Goal: Information Seeking & Learning: Learn about a topic

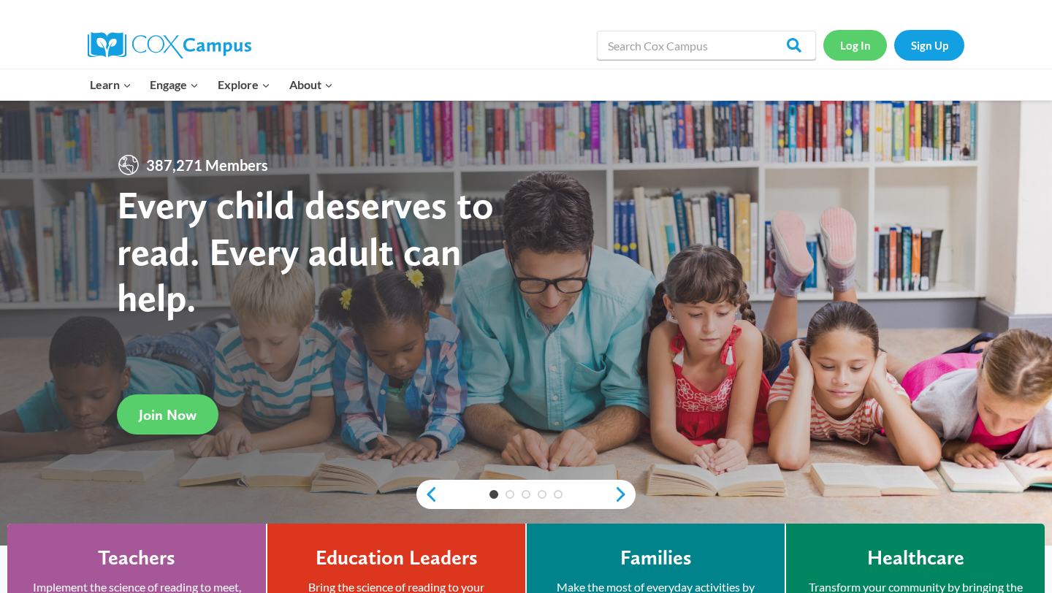
click at [848, 53] on link "Log In" at bounding box center [855, 45] width 64 height 30
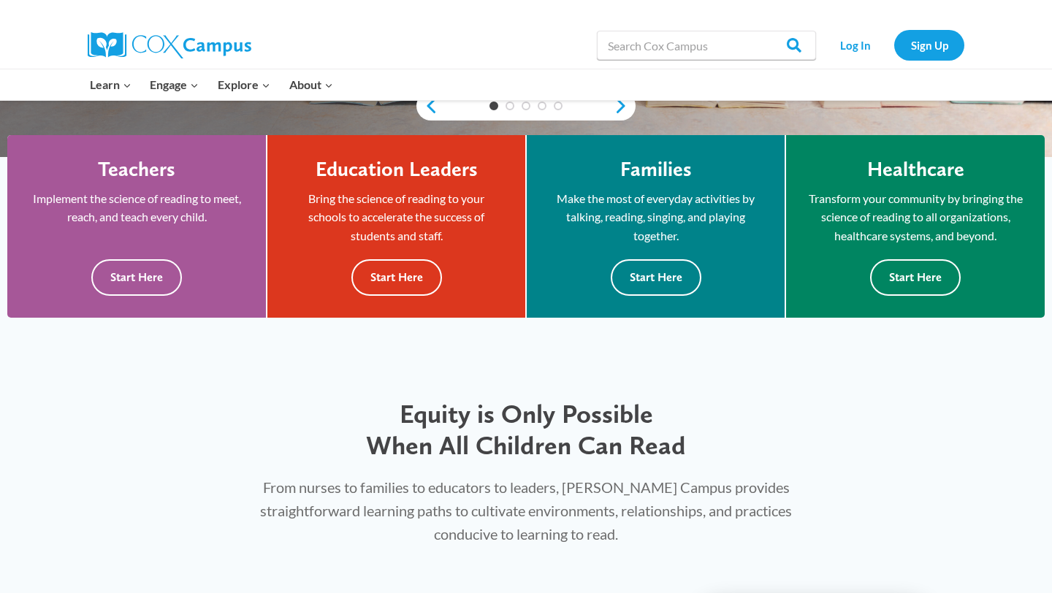
scroll to position [382, 0]
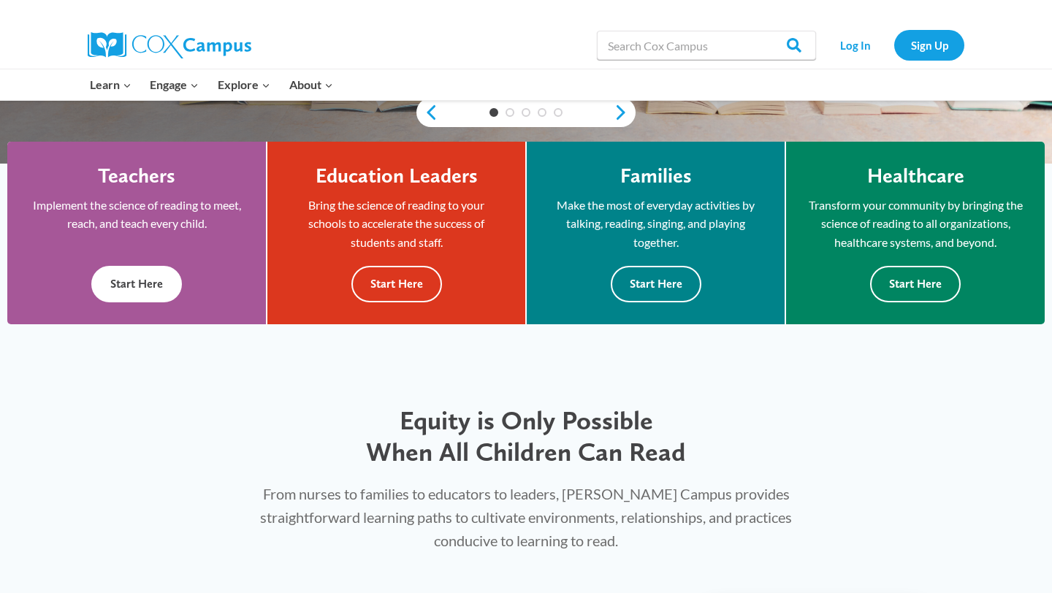
click at [175, 279] on button "Start Here" at bounding box center [136, 284] width 91 height 36
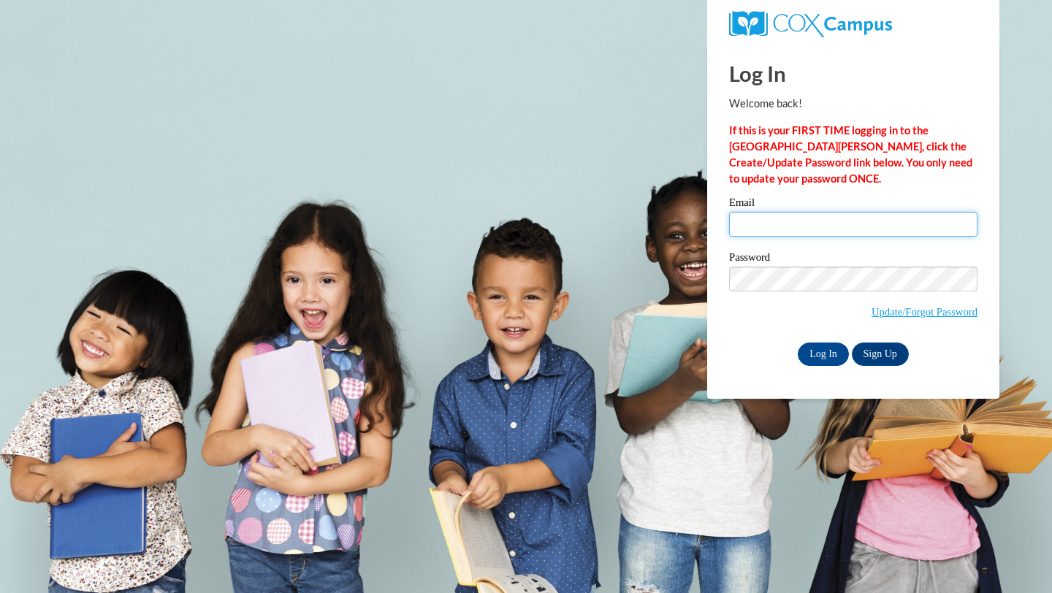
click at [786, 218] on input "Email" at bounding box center [853, 224] width 248 height 25
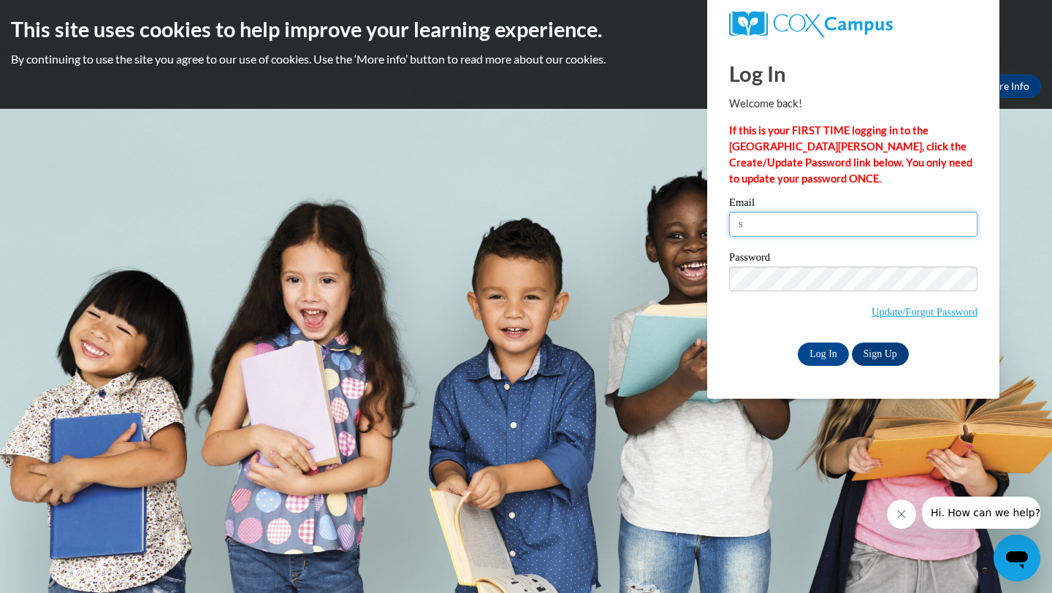
type input "summer.beasley@glynn.k12.ga.us"
click at [824, 356] on input "Log In" at bounding box center [823, 354] width 51 height 23
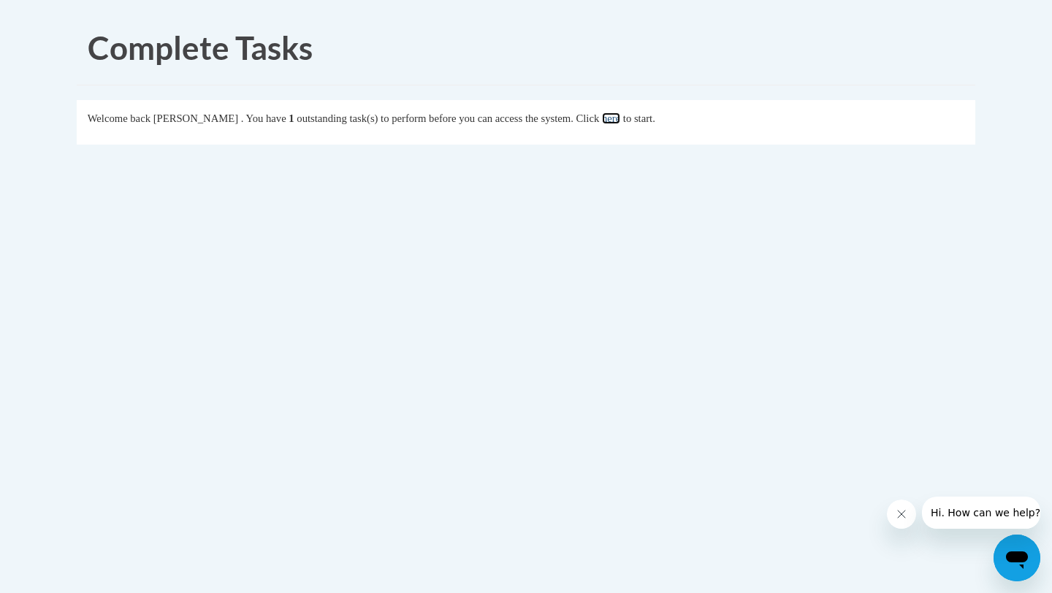
click at [620, 117] on link "here" at bounding box center [611, 118] width 18 height 12
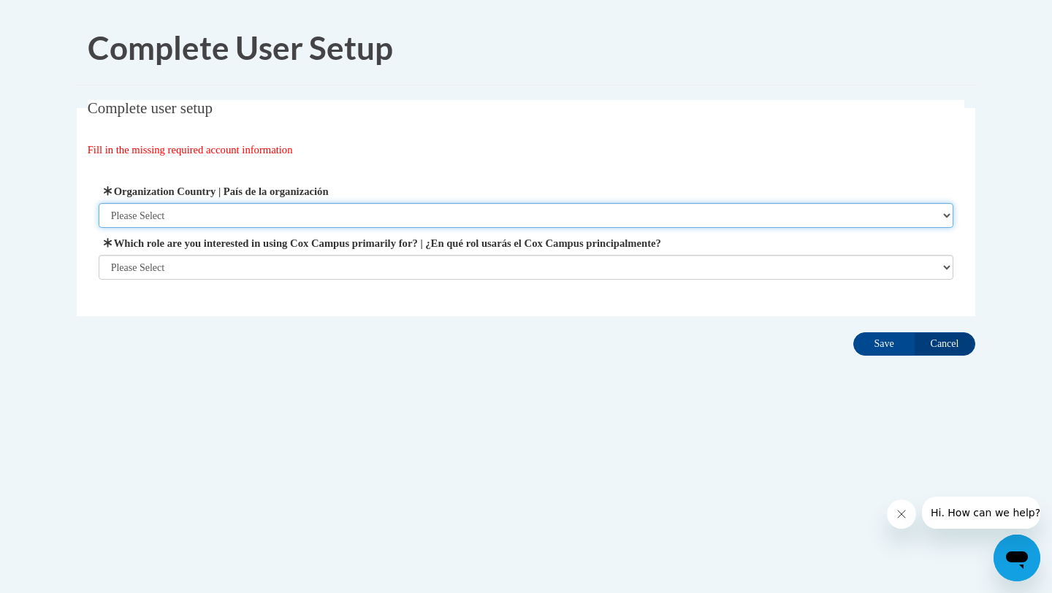
click at [316, 209] on select "Please Select United States | Estados Unidos Outside of the United States | Fue…" at bounding box center [526, 215] width 855 height 25
select select "ad49bcad-a171-4b2e-b99c-48b446064914"
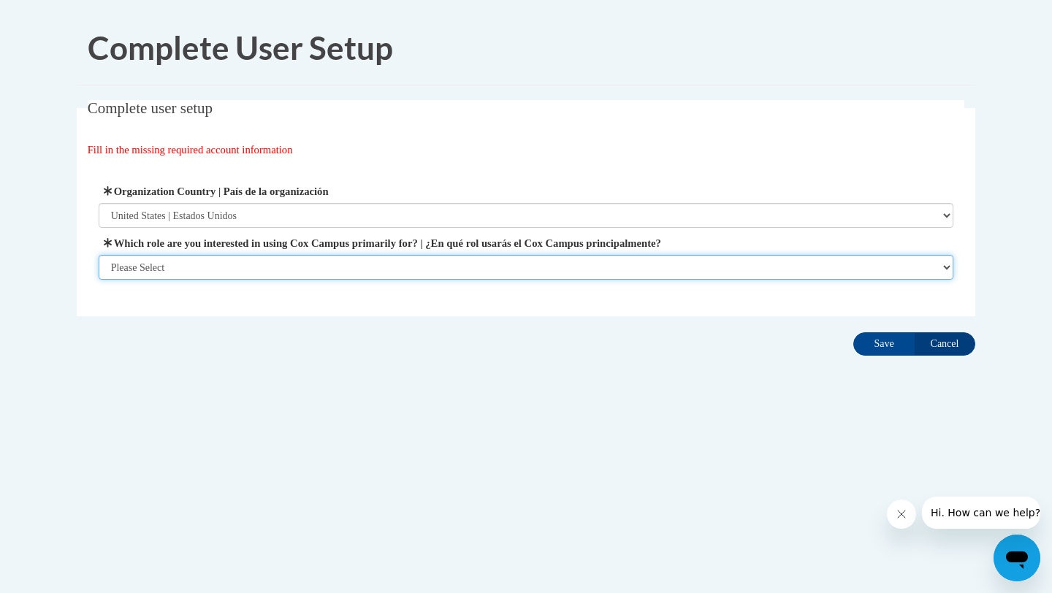
click at [286, 261] on select "Please Select College/University | Colegio/Universidad Community/Nonprofit Part…" at bounding box center [526, 267] width 855 height 25
select select "fbf2d438-af2f-41f8-98f1-81c410e29de3"
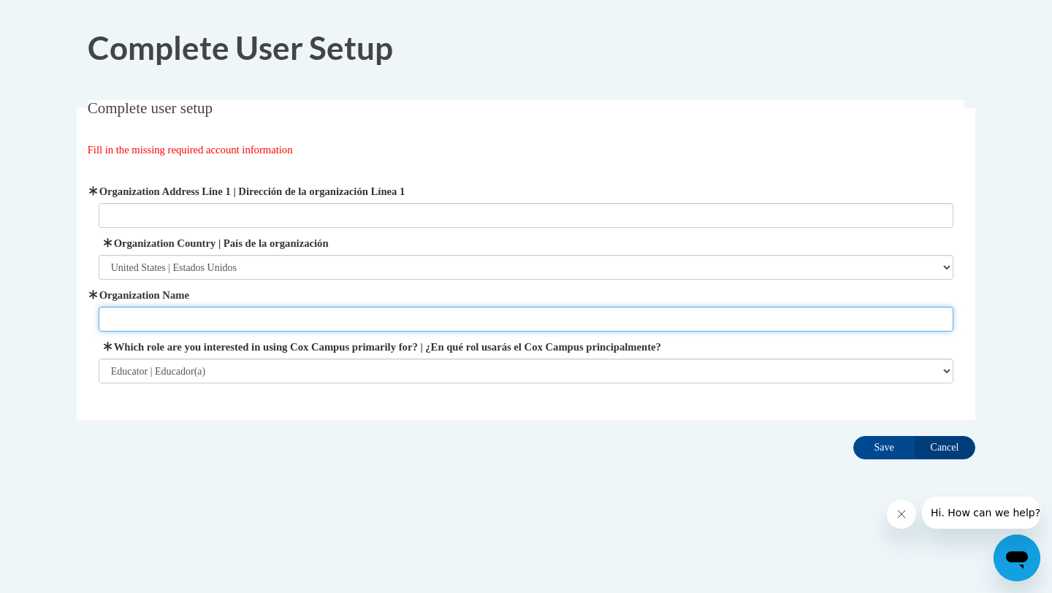
click at [425, 322] on input "Organization Name" at bounding box center [526, 319] width 855 height 25
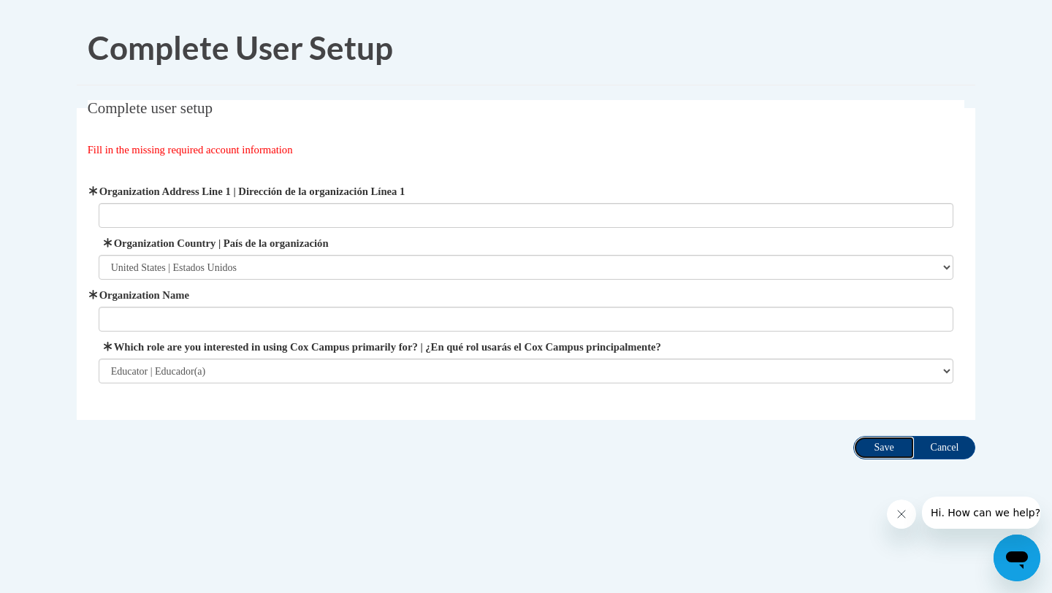
click at [879, 451] on input "Save" at bounding box center [883, 447] width 61 height 23
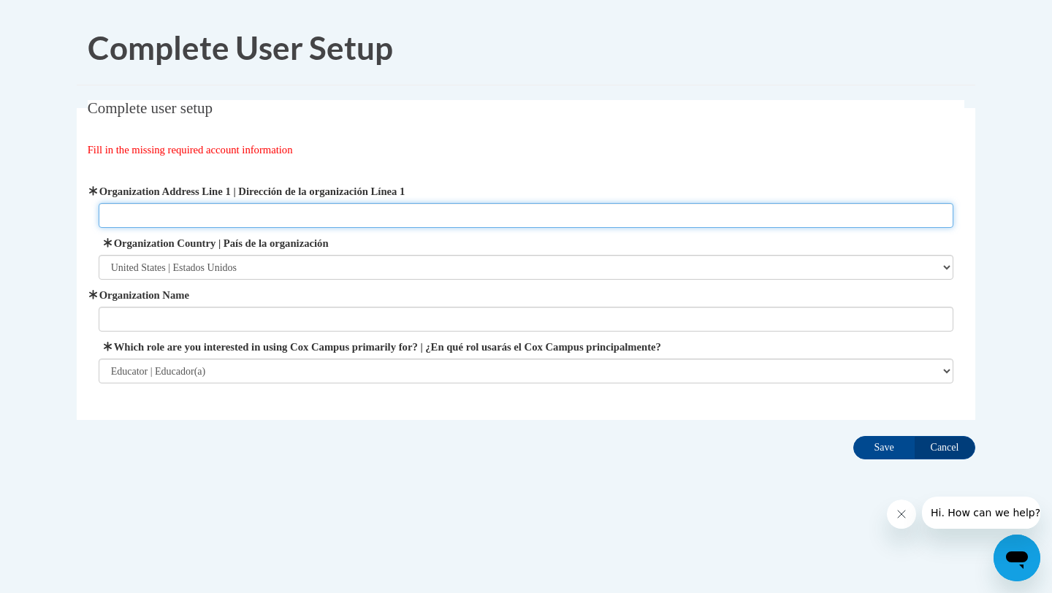
click at [331, 223] on input "Organization Address Line 1 | Dirección de la organización Línea 1" at bounding box center [526, 215] width 855 height 25
click at [337, 218] on input "Organization Address Line 1 | Dirección de la organización Línea 1" at bounding box center [526, 215] width 855 height 25
type input "satilla marsh"
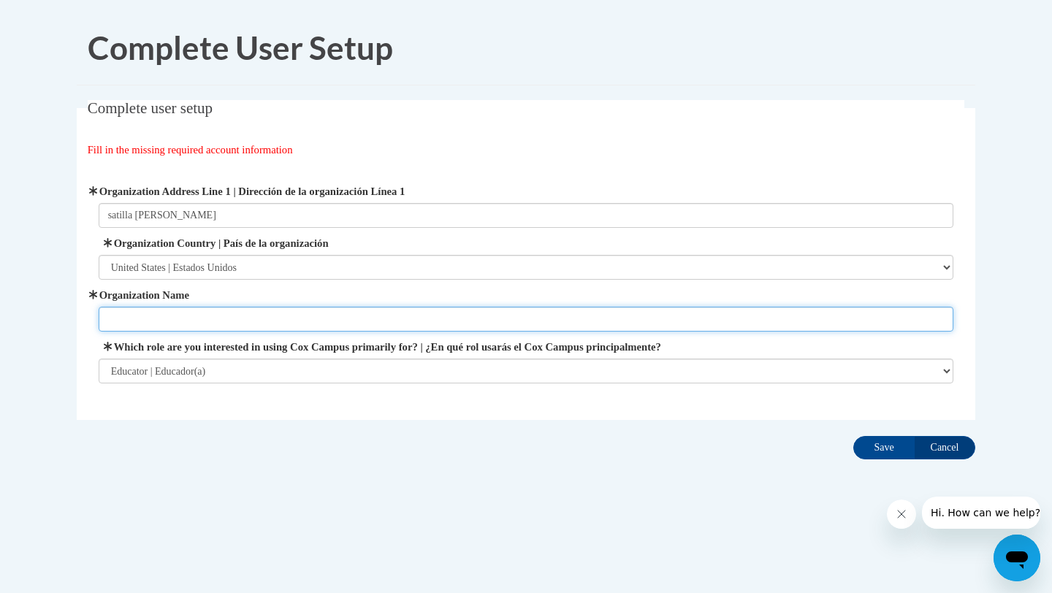
click at [273, 317] on input "Organization Name" at bounding box center [526, 319] width 855 height 25
type input "satilla marsh"
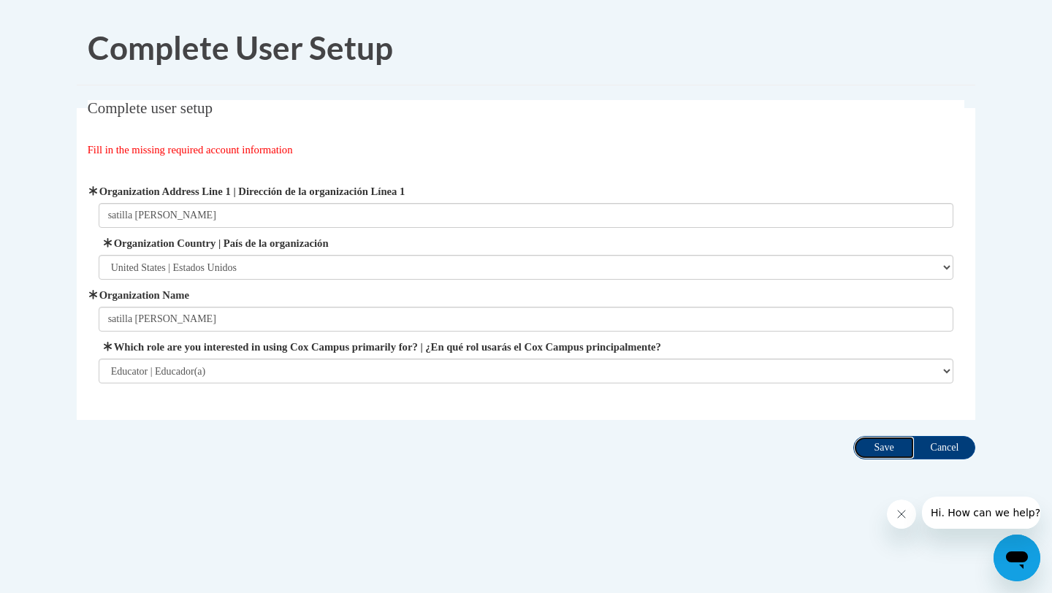
click at [884, 451] on input "Save" at bounding box center [883, 447] width 61 height 23
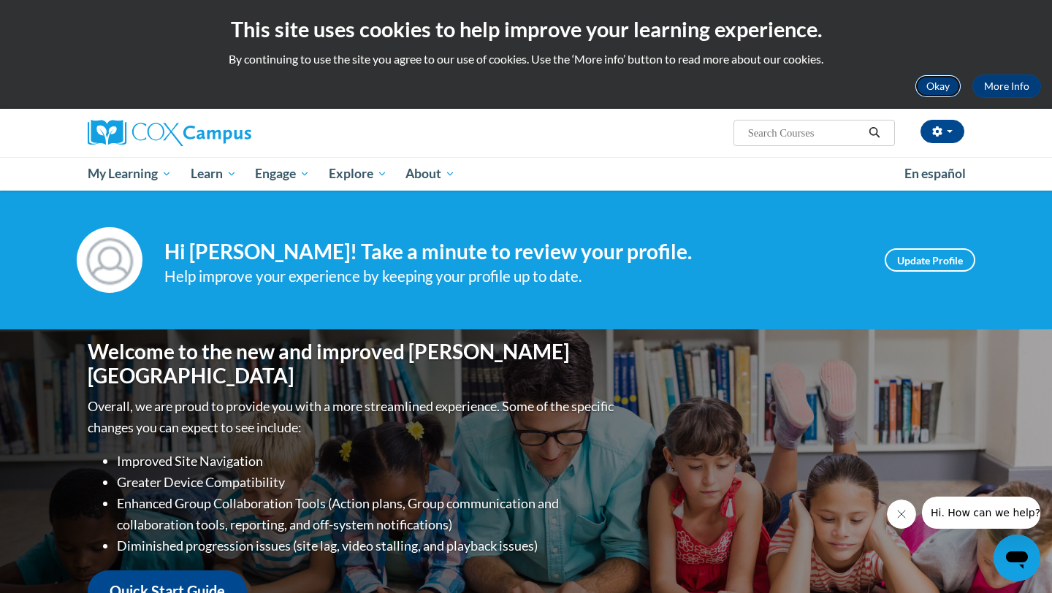
click at [935, 85] on button "Okay" at bounding box center [937, 85] width 47 height 23
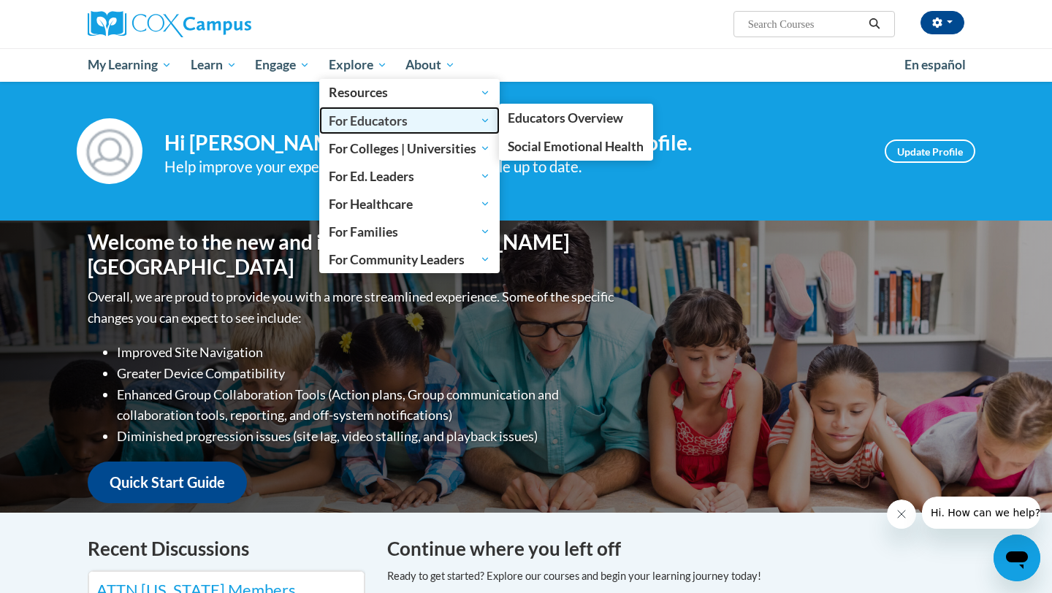
click at [367, 120] on span "For Educators" at bounding box center [409, 121] width 161 height 18
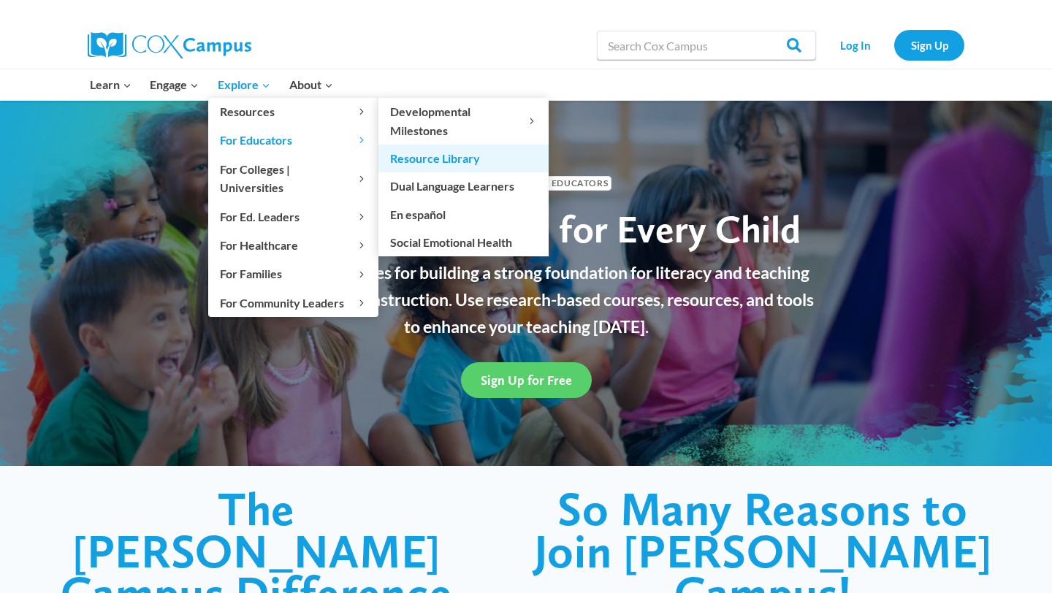
click at [430, 165] on link "Resource Library" at bounding box center [463, 159] width 170 height 28
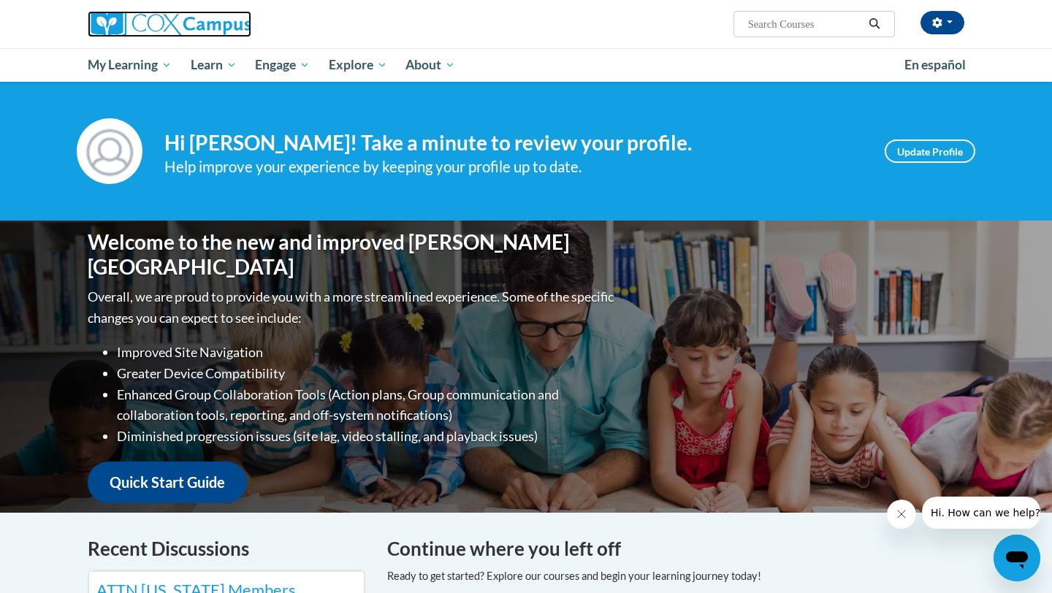
click at [210, 23] on img at bounding box center [170, 24] width 164 height 26
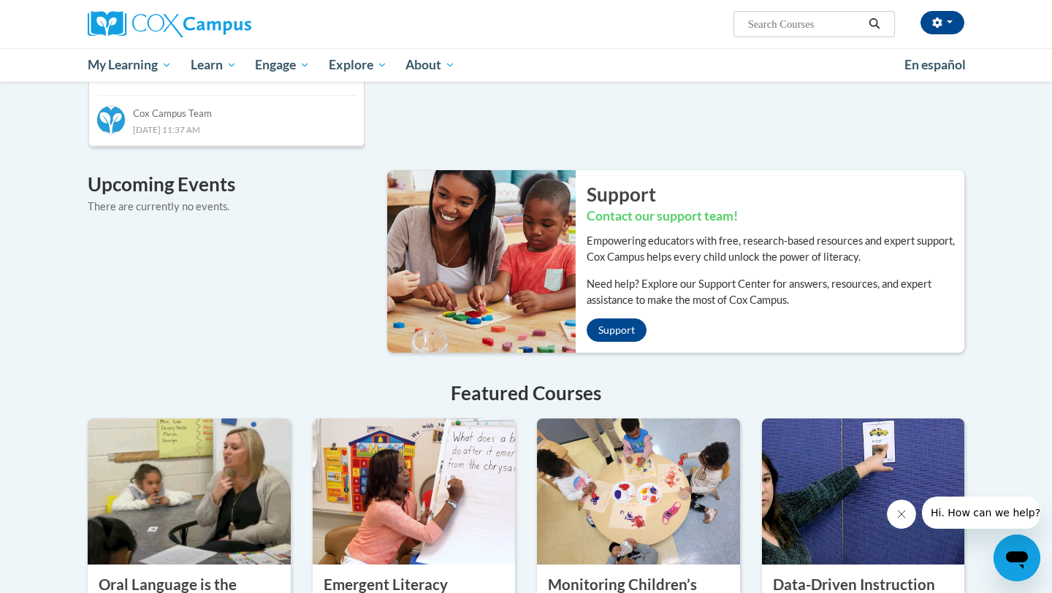
scroll to position [1166, 0]
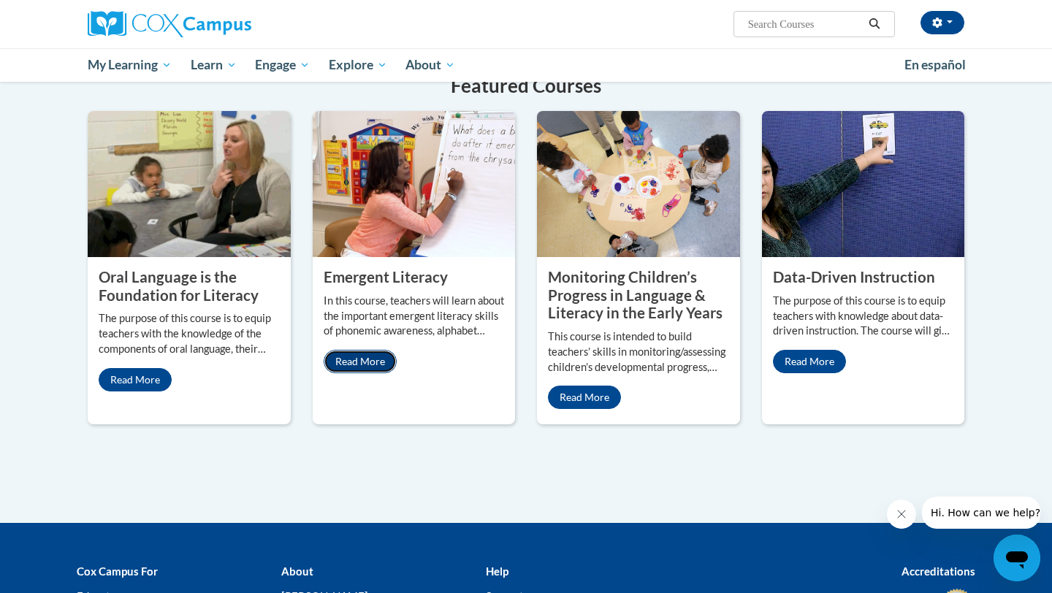
click at [335, 353] on link "Read More" at bounding box center [360, 361] width 73 height 23
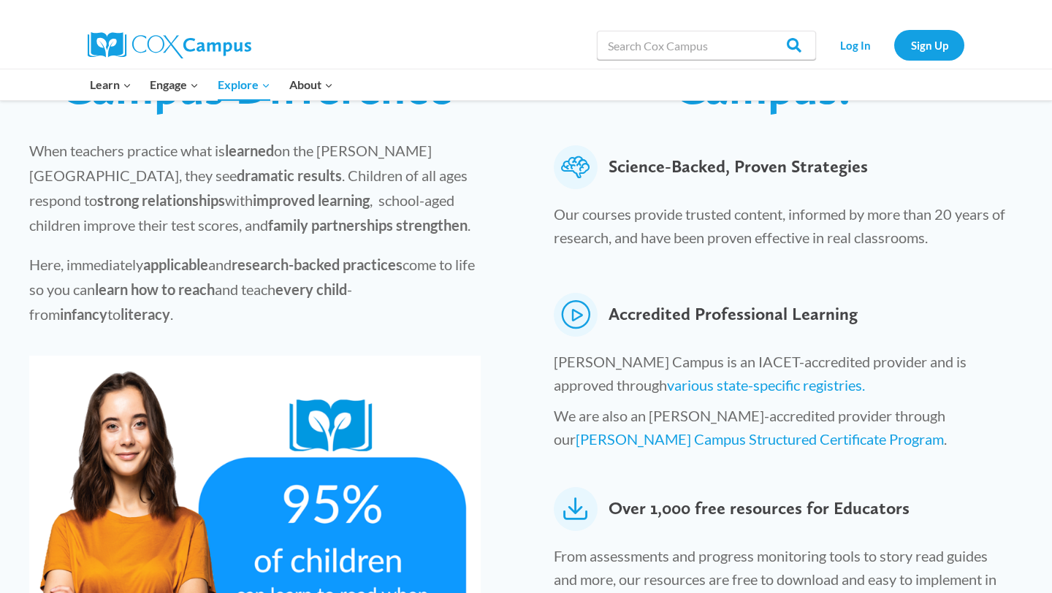
scroll to position [645, 0]
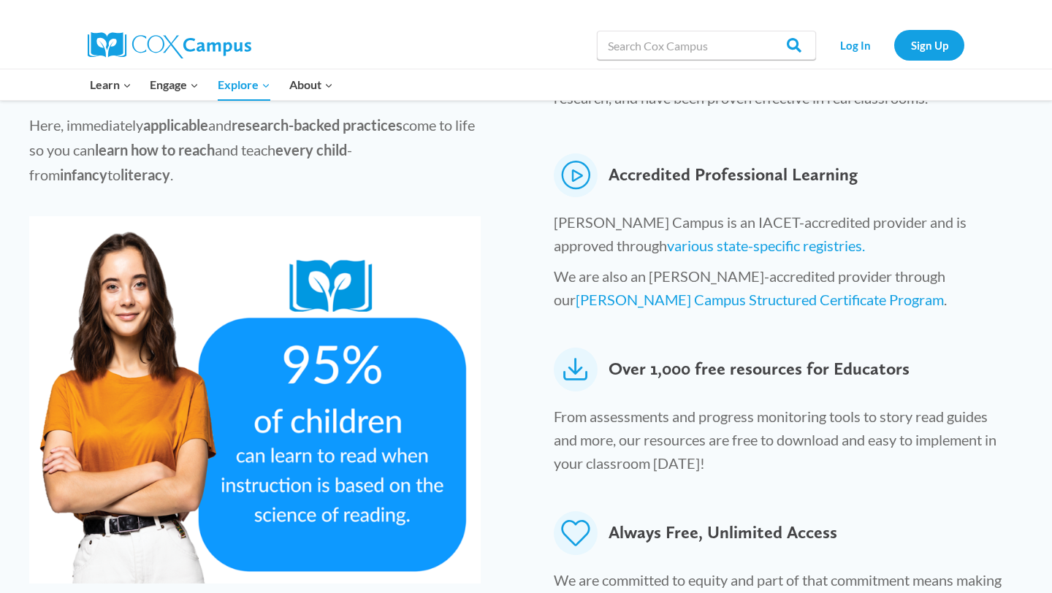
click at [569, 348] on icon at bounding box center [576, 370] width 44 height 44
click at [622, 348] on span "Over 1,000 free resources for Educators" at bounding box center [758, 370] width 301 height 44
click at [851, 44] on link "Log In" at bounding box center [855, 45] width 64 height 30
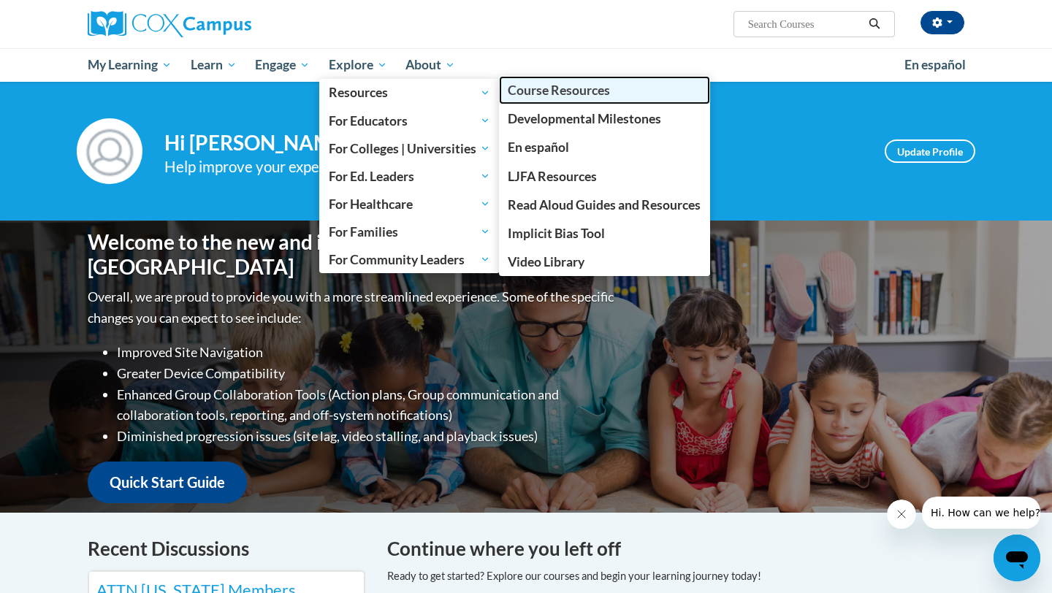
click at [547, 96] on span "Course Resources" at bounding box center [559, 90] width 102 height 15
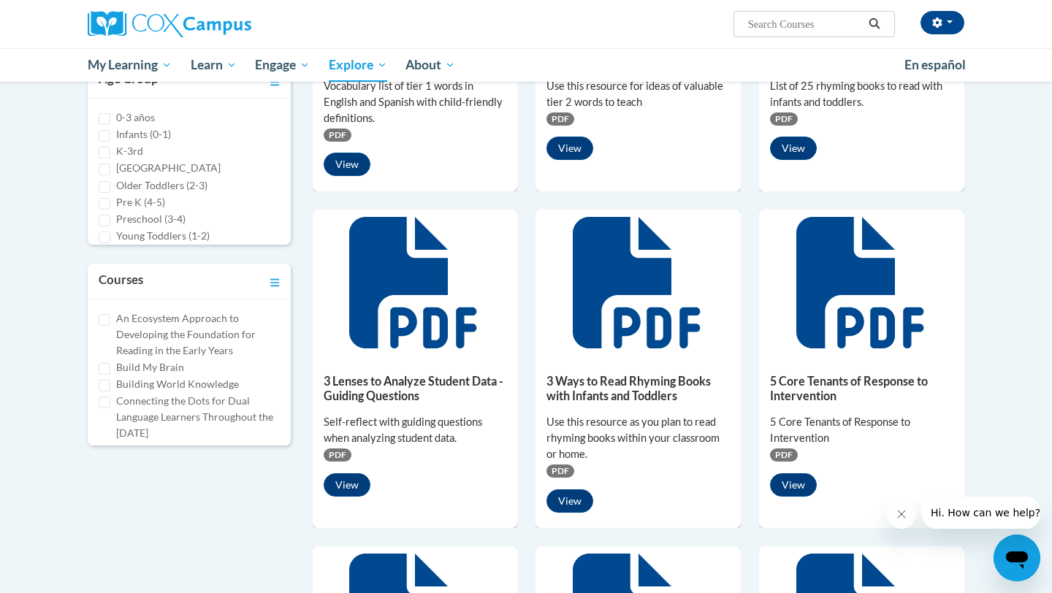
scroll to position [379, 0]
click at [109, 389] on input "Building World Knowledge" at bounding box center [105, 386] width 12 height 12
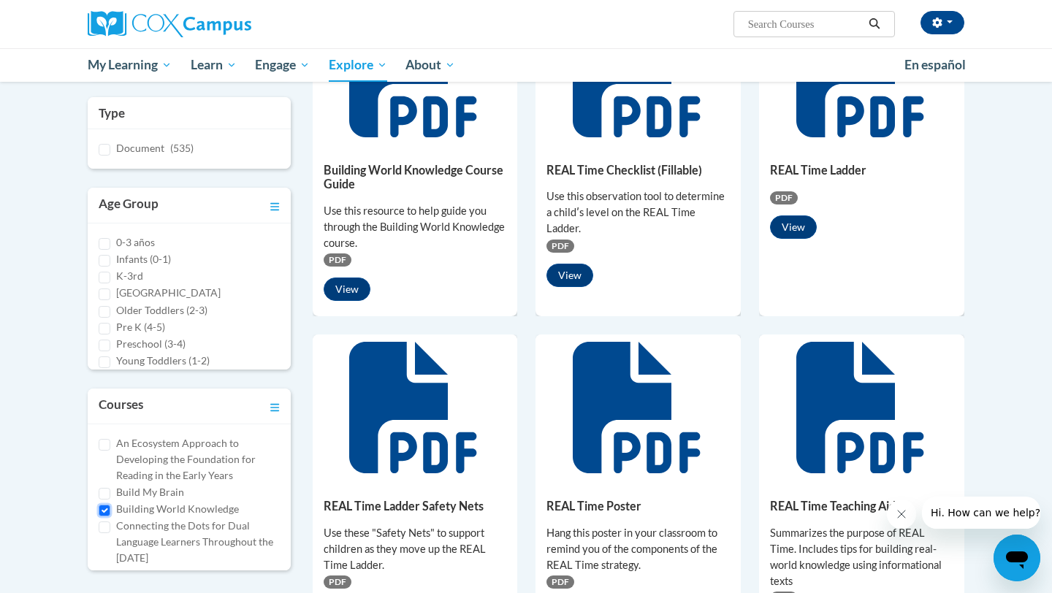
scroll to position [250, 0]
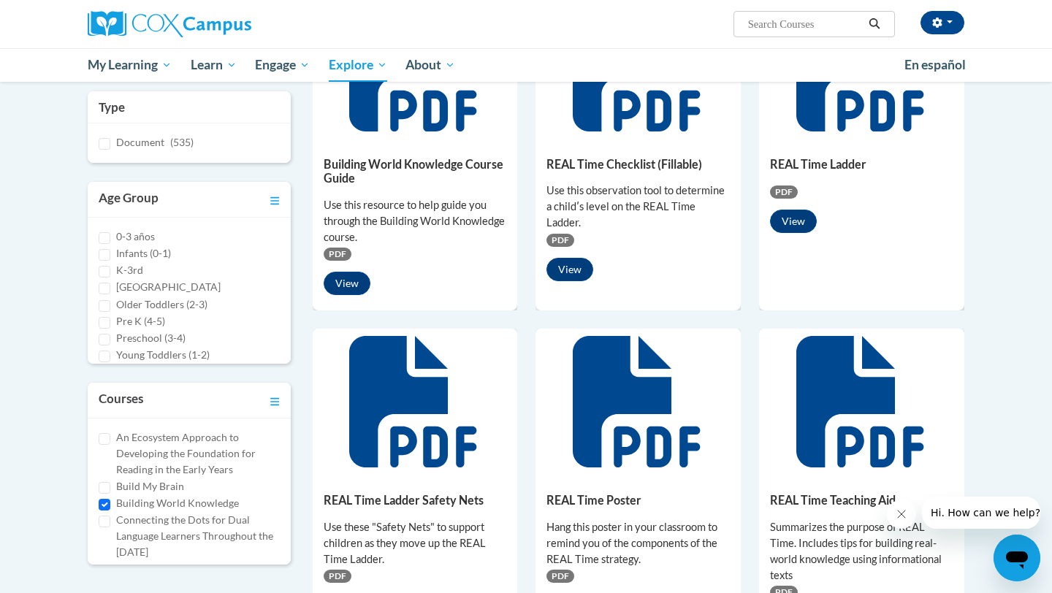
click at [110, 505] on div "Building World Knowledge" at bounding box center [189, 503] width 181 height 16
click at [107, 505] on input "Building World Knowledge" at bounding box center [105, 505] width 12 height 12
checkbox input "false"
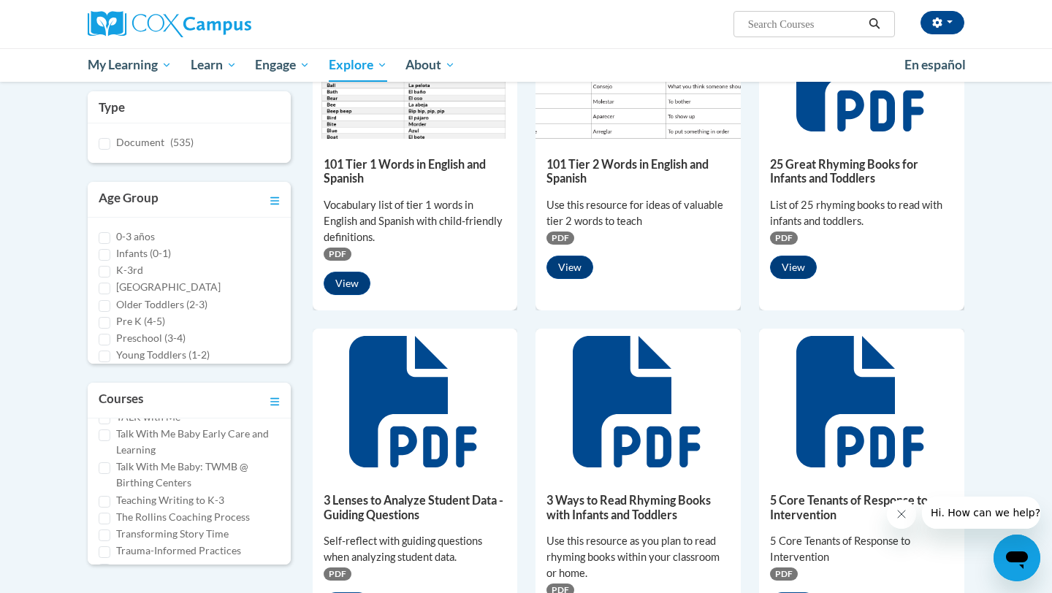
scroll to position [958, 0]
click at [95, 541] on div "An Ecosystem Approach to Developing the Foundation for Reading in the Early Yea…" at bounding box center [189, 492] width 203 height 146
click at [102, 542] on input "Vocabulary Instruction" at bounding box center [105, 546] width 12 height 12
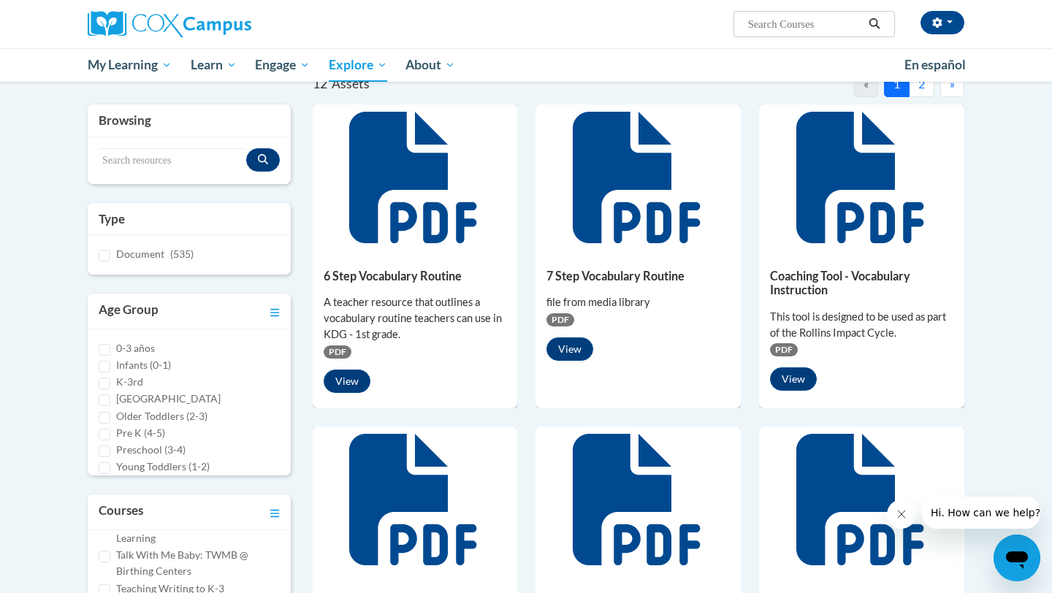
scroll to position [0, 0]
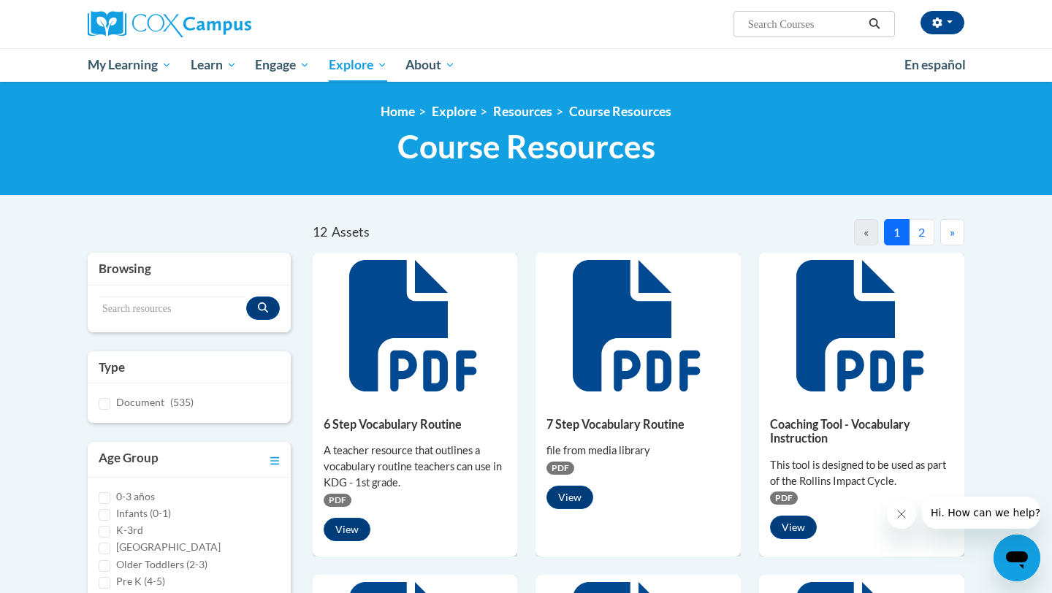
click at [375, 356] on icon at bounding box center [412, 325] width 127 height 131
click at [342, 521] on button "View" at bounding box center [347, 529] width 47 height 23
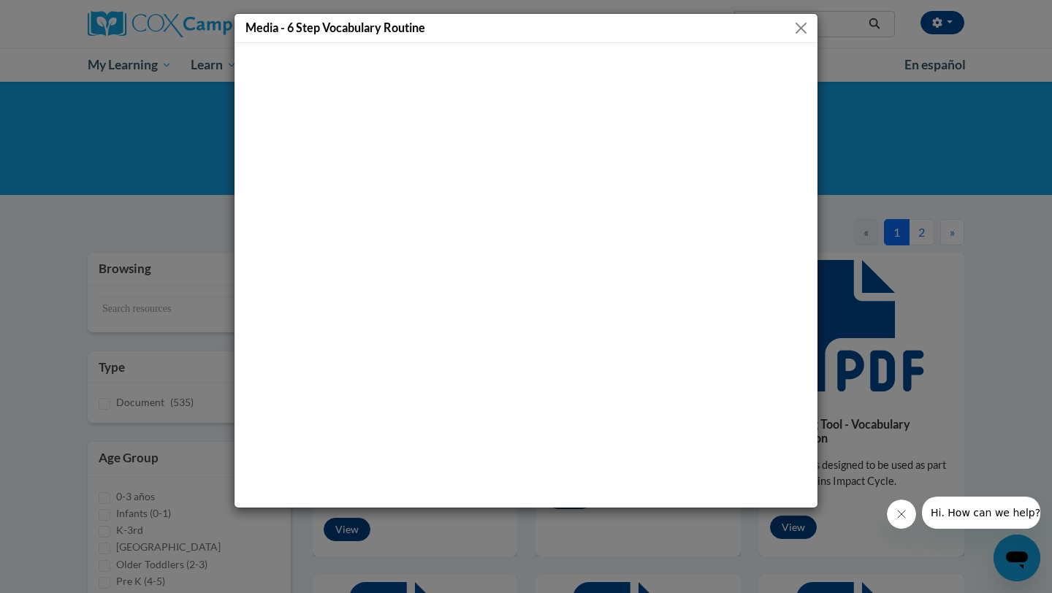
click at [841, 206] on div "Media - 6 Step Vocabulary Routine" at bounding box center [526, 296] width 1052 height 593
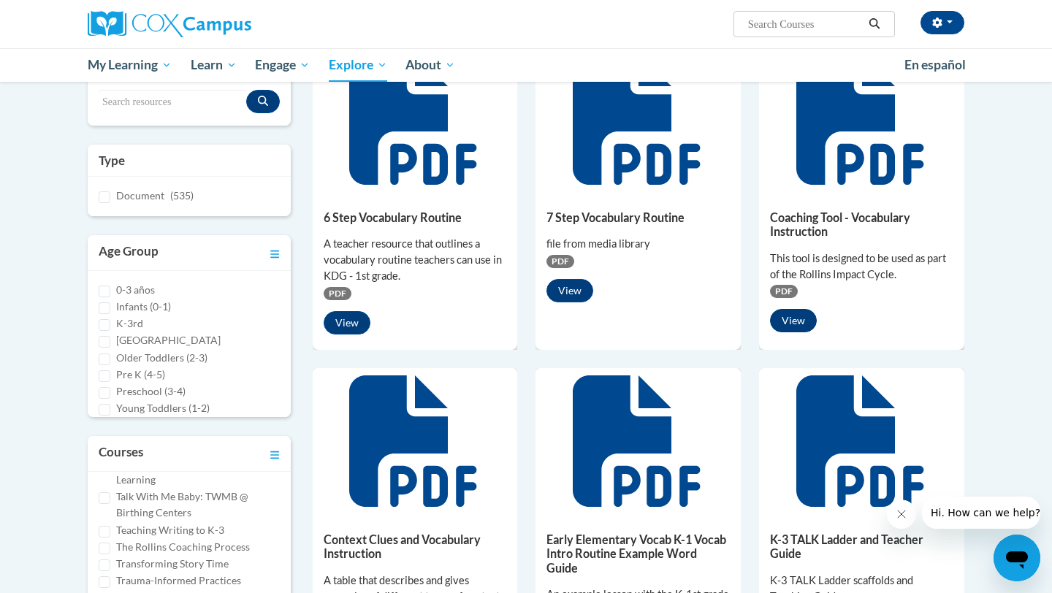
scroll to position [208, 0]
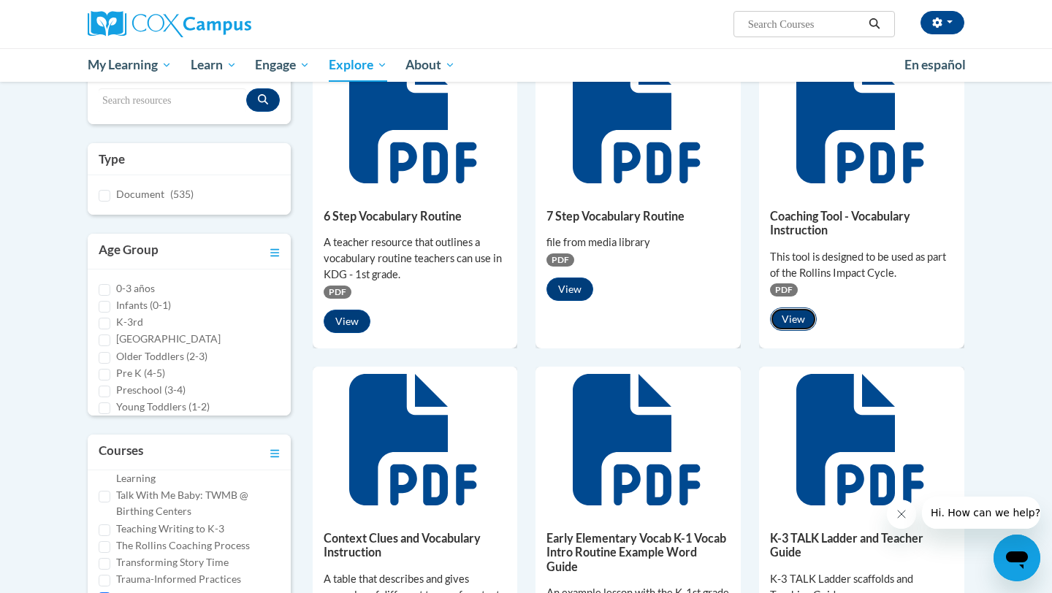
click at [793, 318] on button "View" at bounding box center [793, 318] width 47 height 23
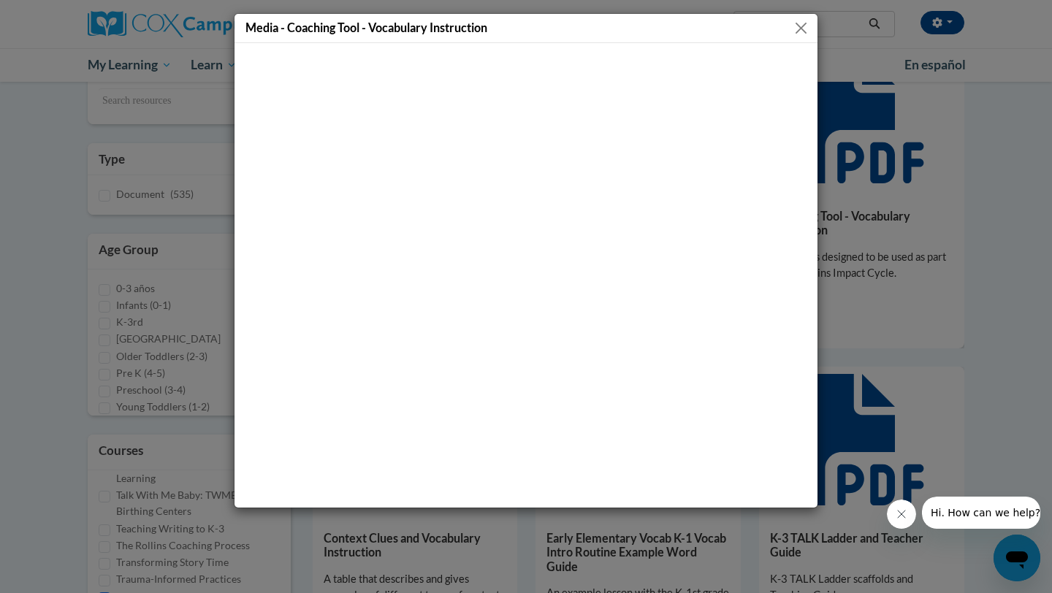
click at [960, 268] on div "Media - Coaching Tool - Vocabulary Instruction" at bounding box center [526, 296] width 1052 height 593
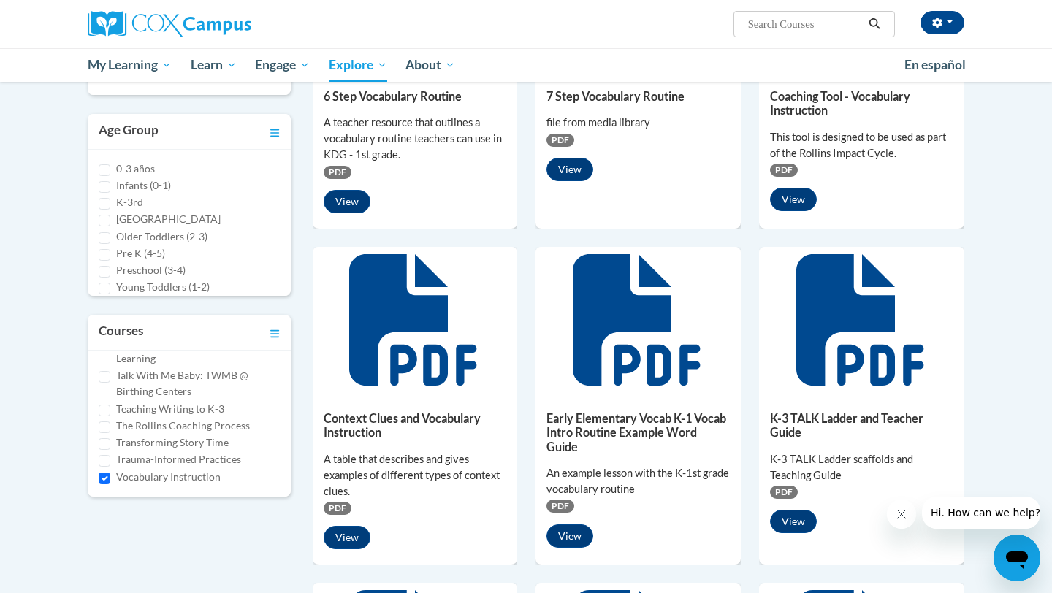
scroll to position [331, 0]
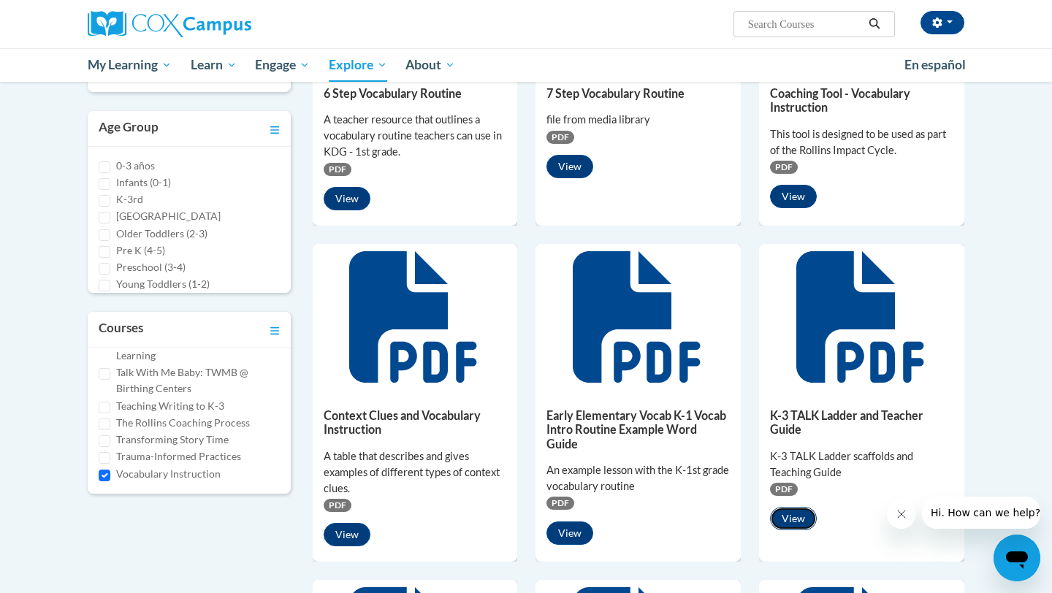
click at [799, 516] on button "View" at bounding box center [793, 518] width 47 height 23
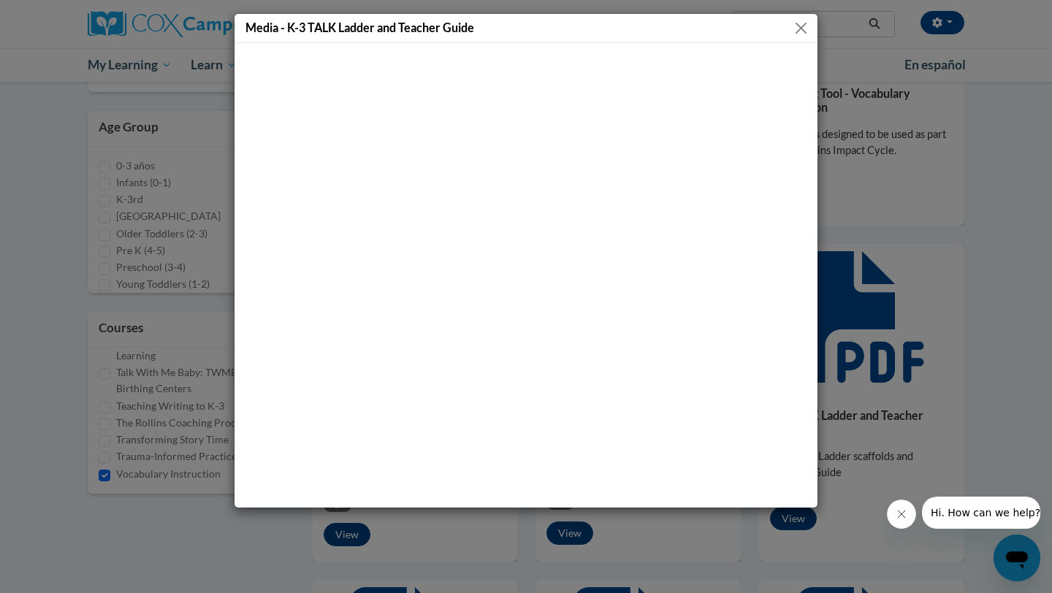
click at [850, 218] on div "Media - K-3 TALK Ladder and Teacher Guide" at bounding box center [526, 296] width 1052 height 593
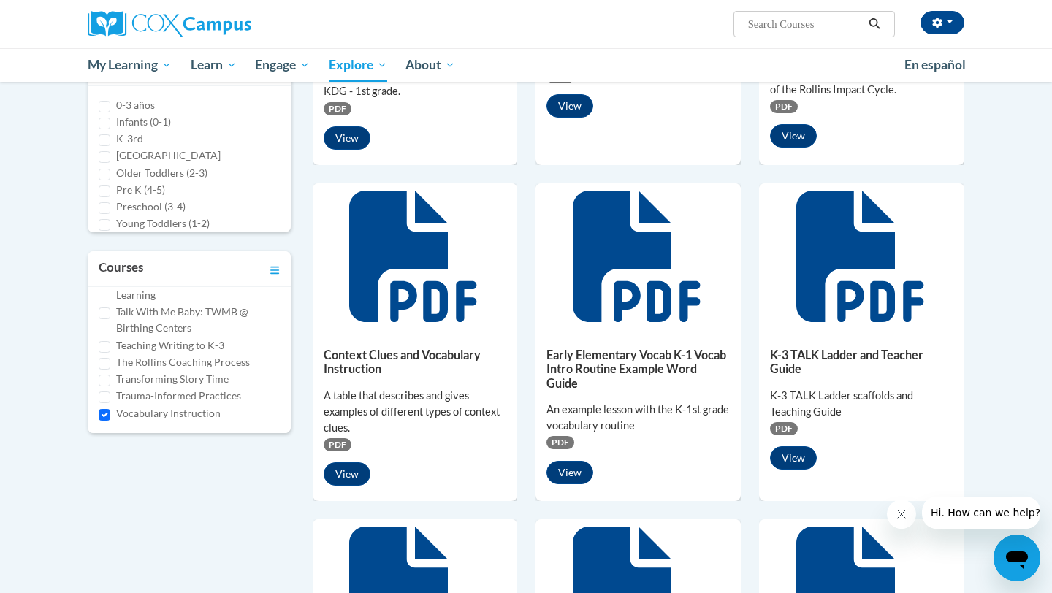
scroll to position [394, 0]
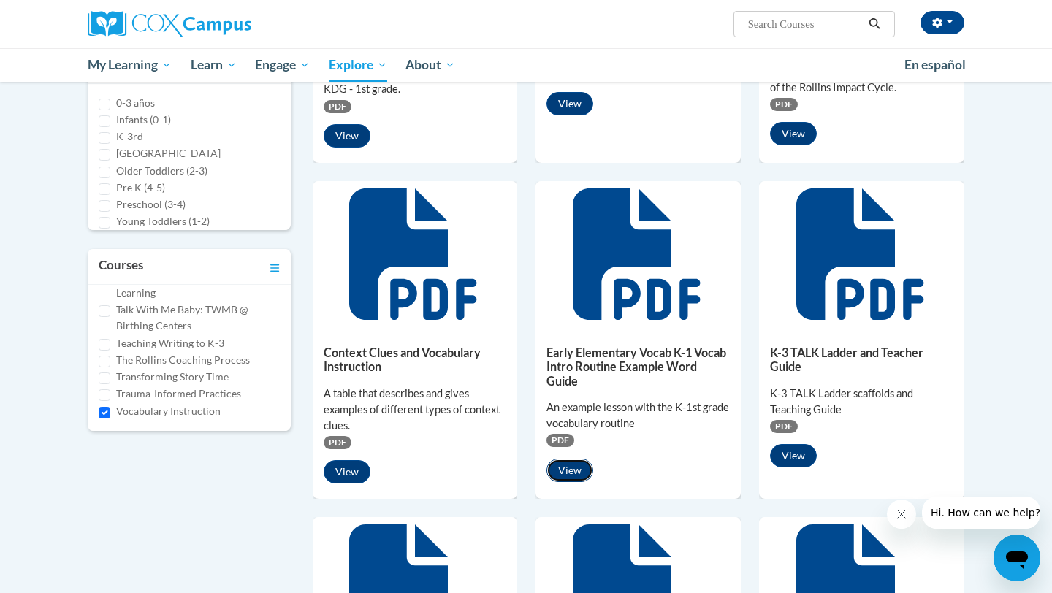
click at [555, 470] on button "View" at bounding box center [569, 470] width 47 height 23
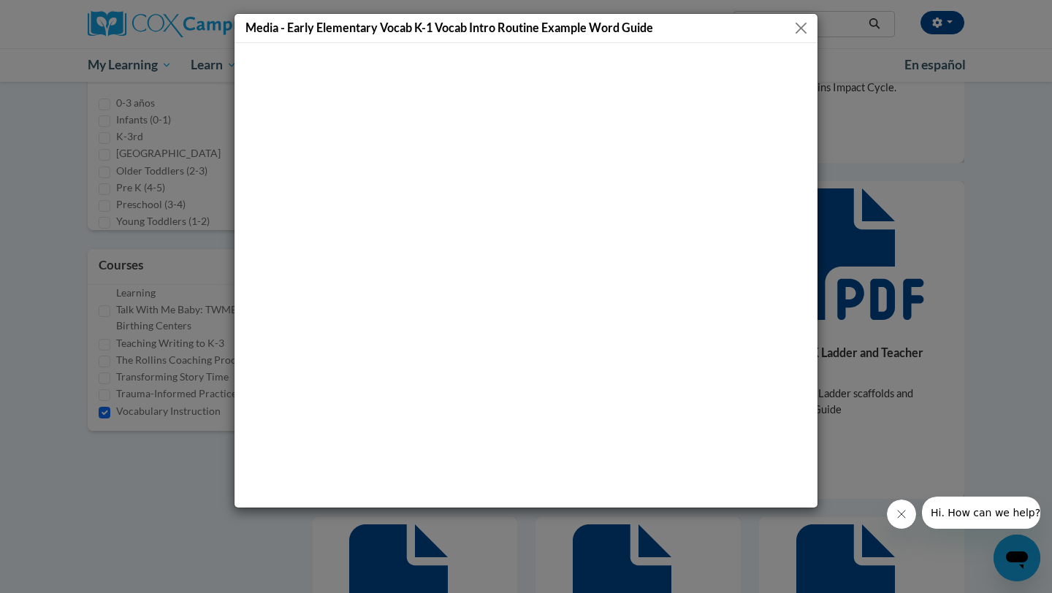
click at [861, 270] on div "Media - Early Elementary Vocab K-1 Vocab Intro Routine Example Word Guide" at bounding box center [526, 296] width 1052 height 593
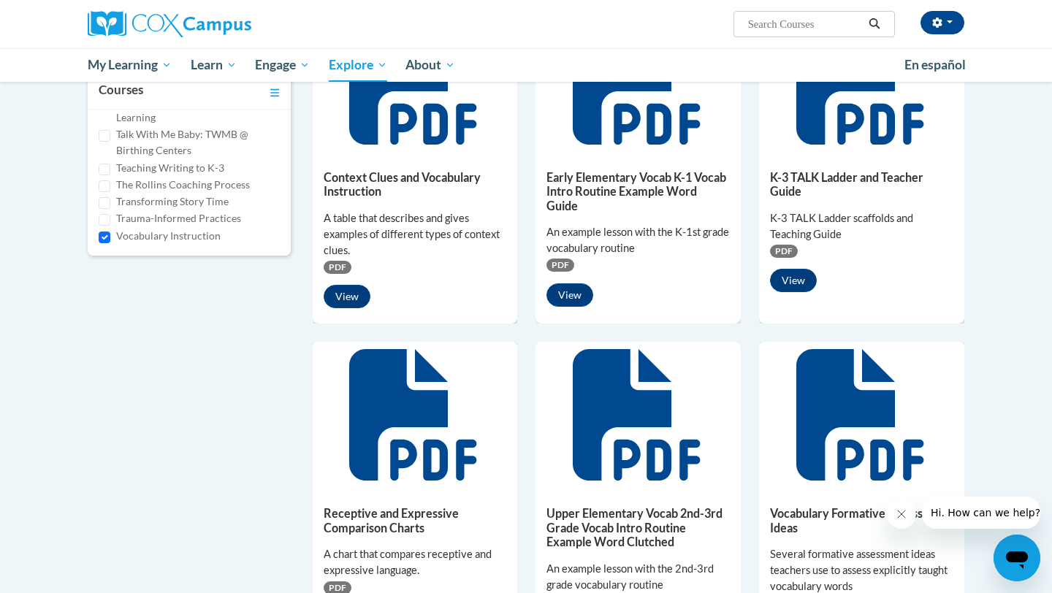
scroll to position [484, 0]
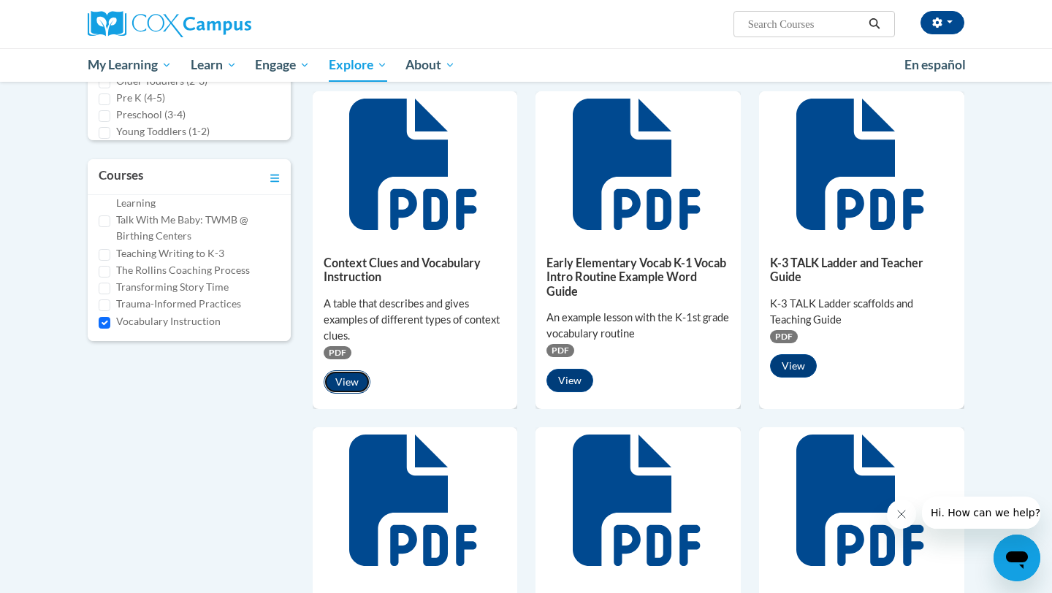
click at [354, 380] on button "View" at bounding box center [347, 381] width 47 height 23
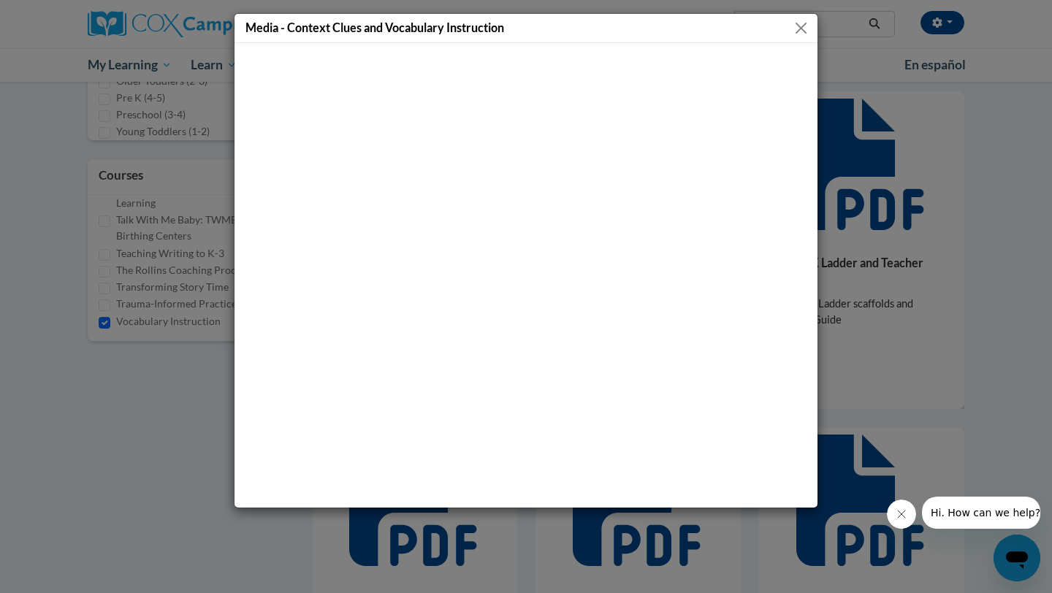
click at [870, 210] on div "Media - Context Clues and Vocabulary Instruction" at bounding box center [526, 296] width 1052 height 593
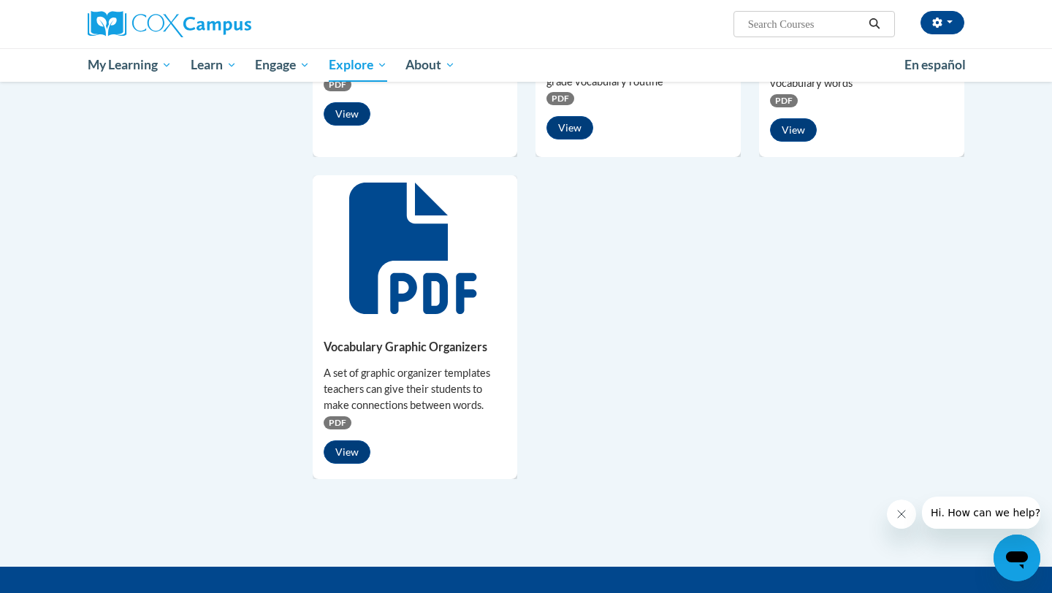
scroll to position [1205, 0]
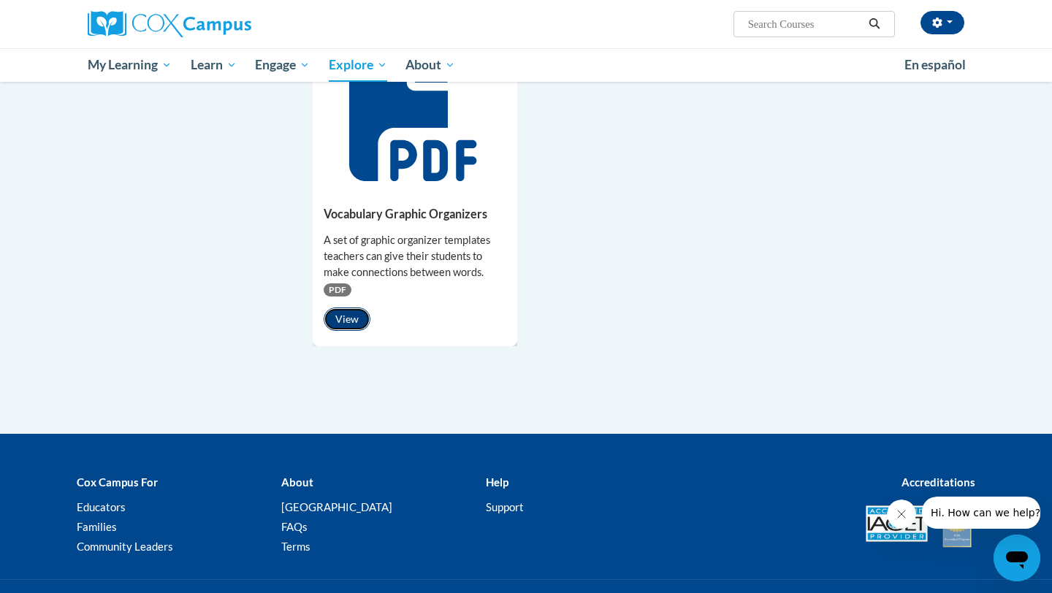
click at [351, 319] on button "View" at bounding box center [347, 318] width 47 height 23
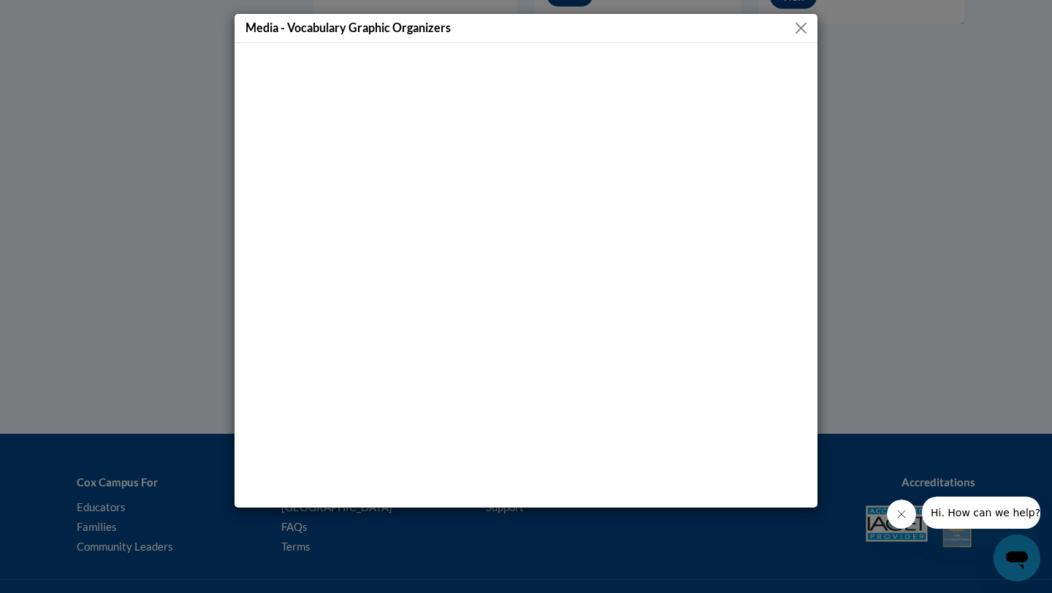
click at [931, 313] on div "Media - Vocabulary Graphic Organizers" at bounding box center [526, 296] width 1052 height 593
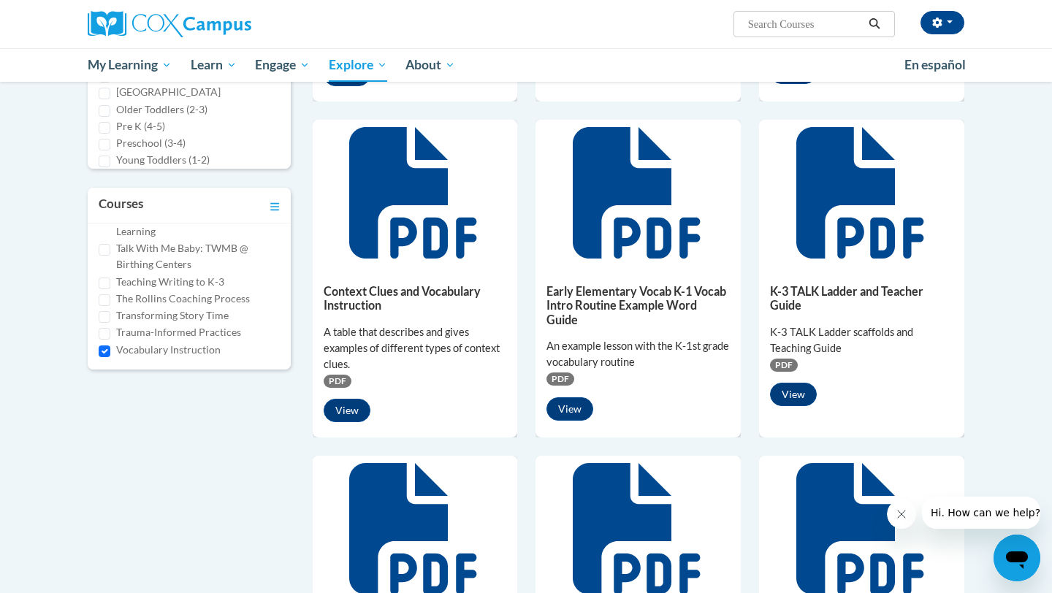
scroll to position [418, 0]
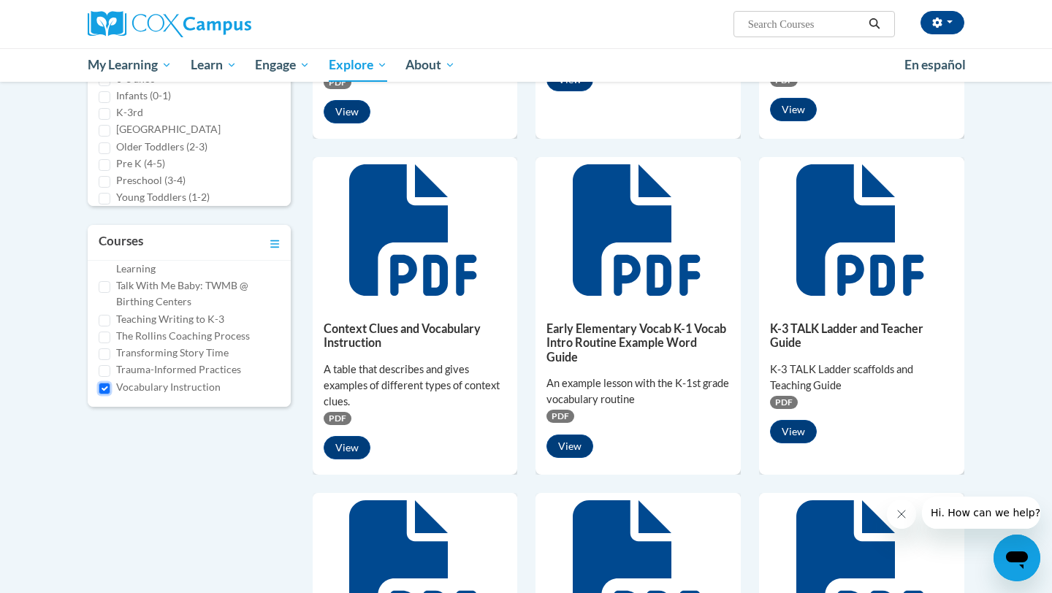
click at [104, 384] on input "Vocabulary Instruction" at bounding box center [105, 389] width 12 height 12
checkbox input "false"
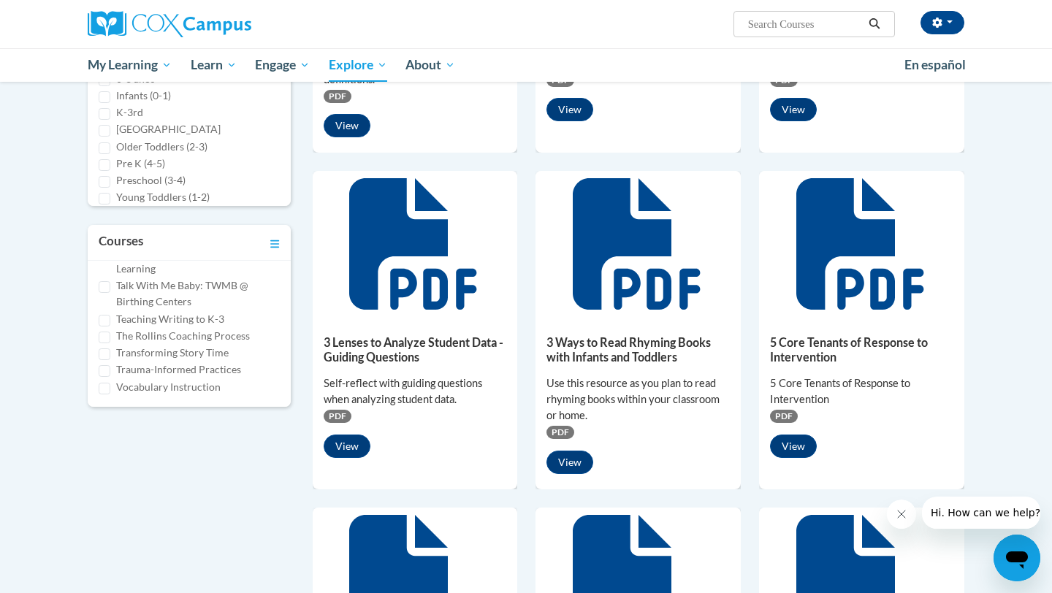
click at [145, 351] on label "Transforming Story Time" at bounding box center [172, 353] width 112 height 16
click at [110, 351] on input "Transforming Story Time" at bounding box center [105, 354] width 12 height 12
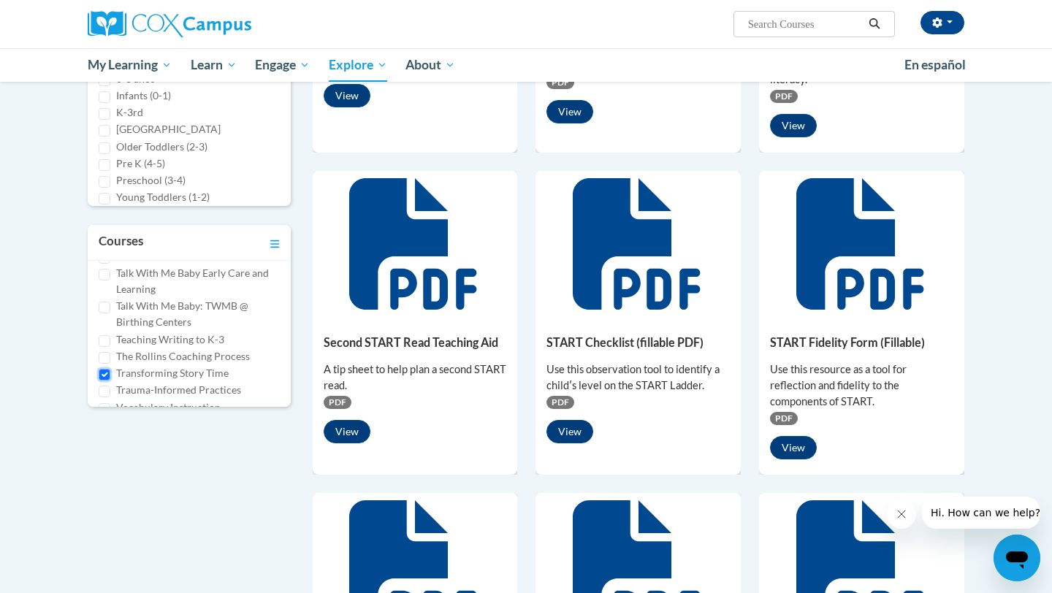
scroll to position [935, 0]
click at [133, 378] on label "Transforming Story Time" at bounding box center [172, 375] width 112 height 16
click at [110, 378] on input "Transforming Story Time" at bounding box center [105, 377] width 12 height 12
checkbox input "false"
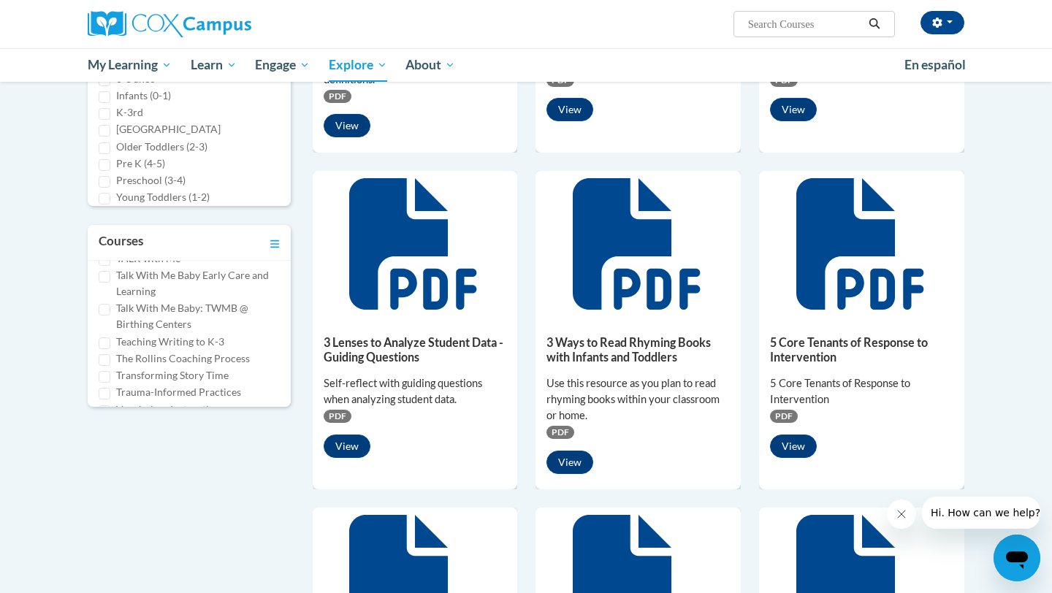
click at [140, 344] on label "Teaching Writing to K-3" at bounding box center [170, 342] width 108 height 16
click at [110, 344] on input "Teaching Writing to K-3" at bounding box center [105, 343] width 12 height 12
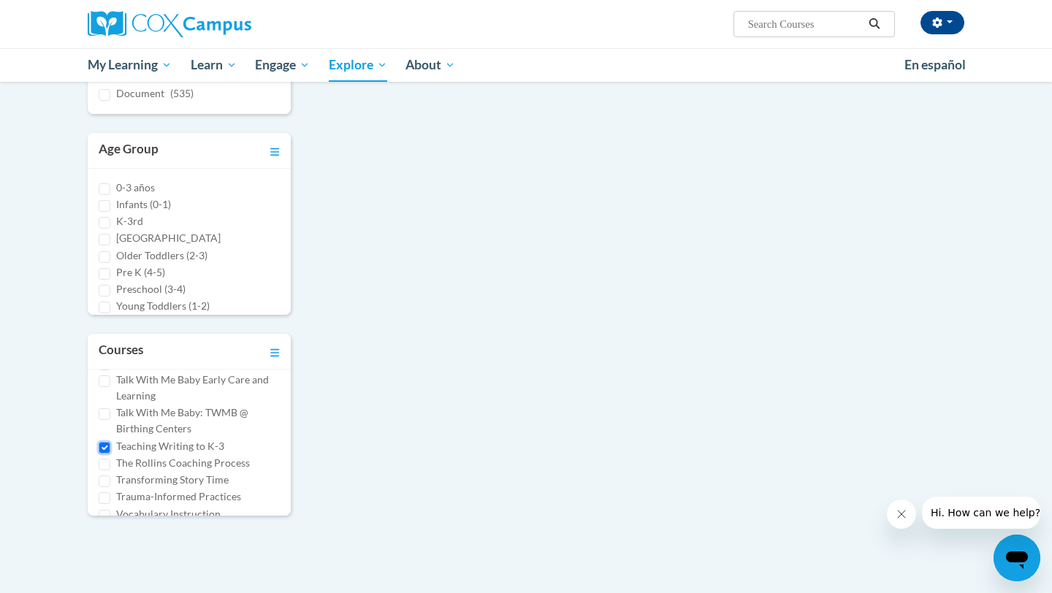
scroll to position [958, 0]
click at [104, 429] on input "Teaching Writing to K-3" at bounding box center [105, 430] width 12 height 12
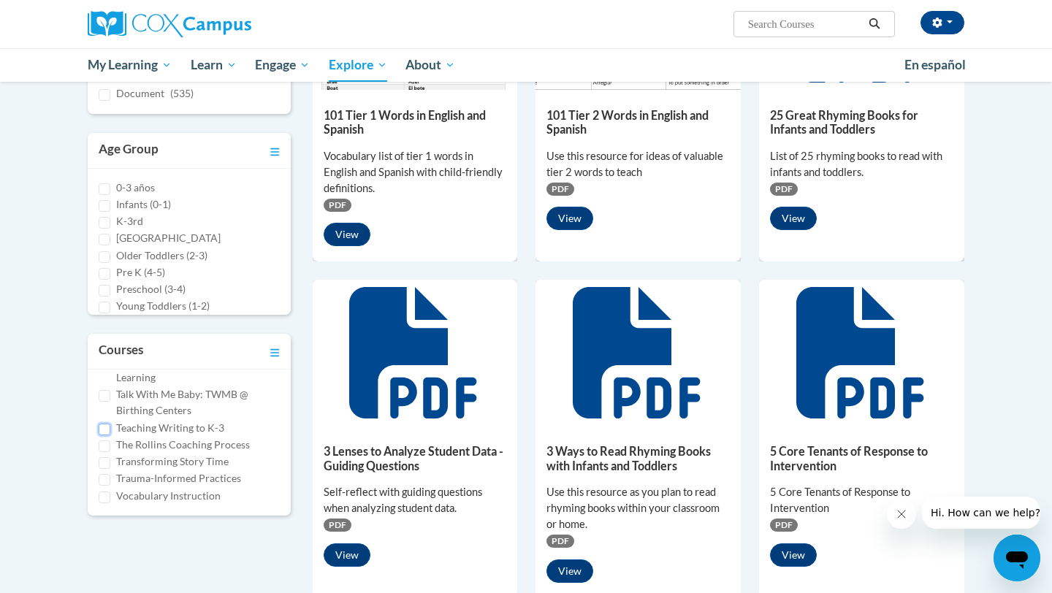
click at [107, 429] on input "Teaching Writing to K-3" at bounding box center [105, 430] width 12 height 12
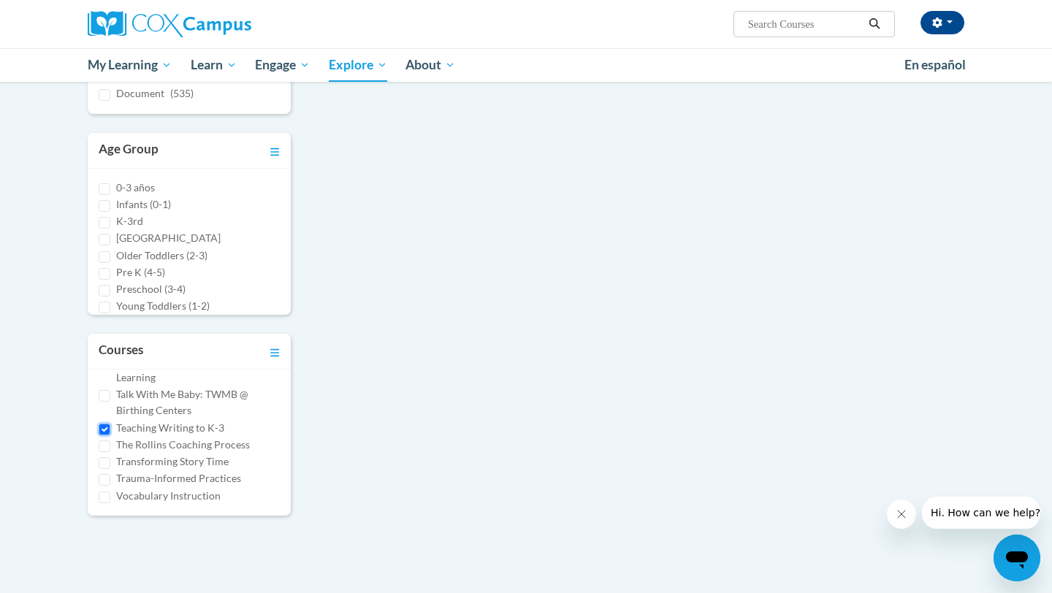
click at [108, 429] on input "Teaching Writing to K-3" at bounding box center [105, 430] width 12 height 12
checkbox input "false"
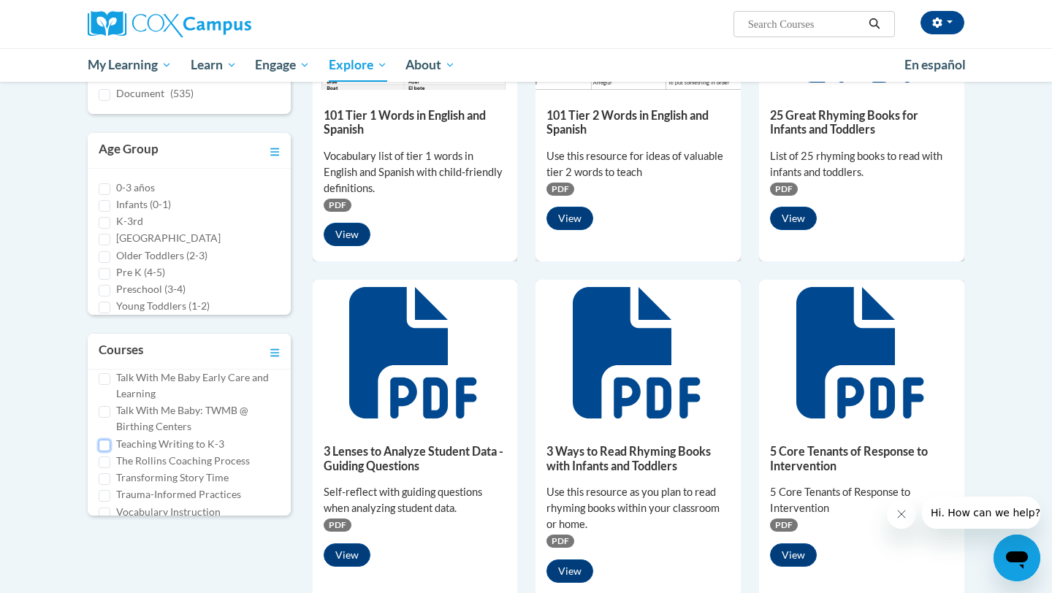
scroll to position [944, 0]
click at [104, 477] on input "Transforming Story Time" at bounding box center [105, 477] width 12 height 12
checkbox input "true"
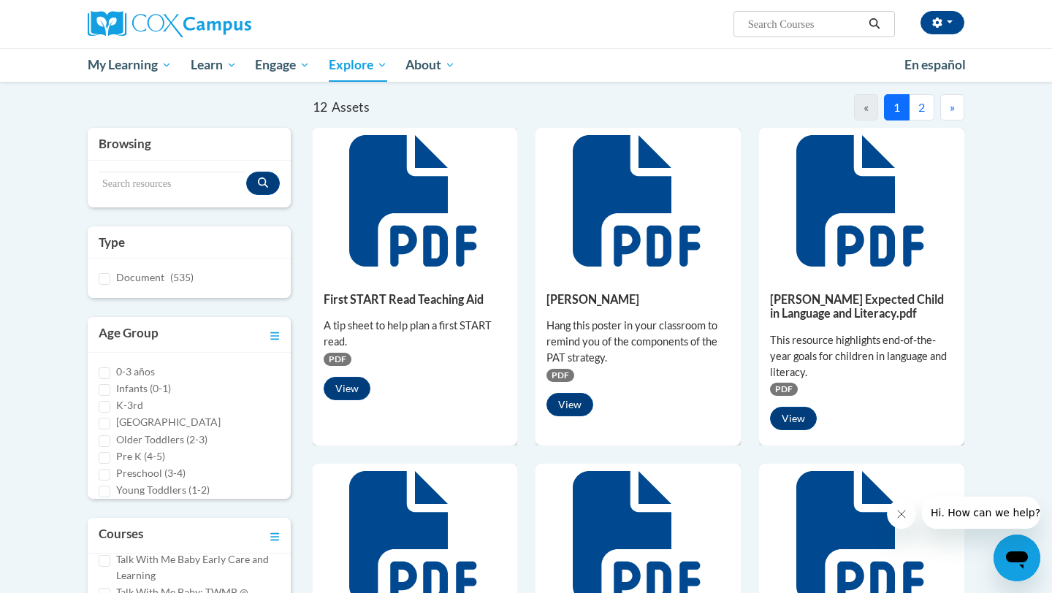
scroll to position [126, 0]
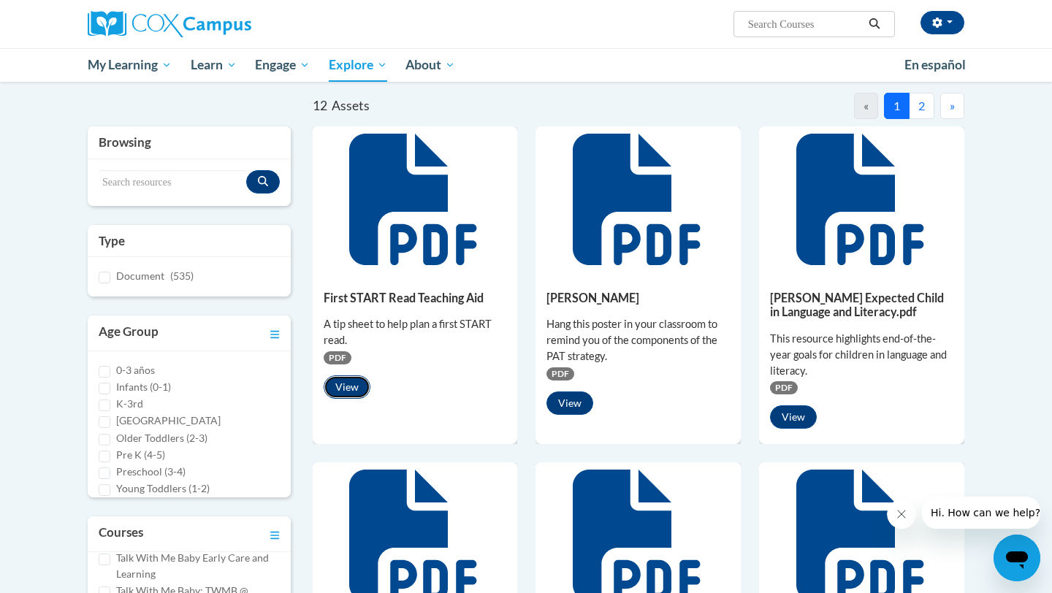
click at [347, 388] on button "View" at bounding box center [347, 386] width 47 height 23
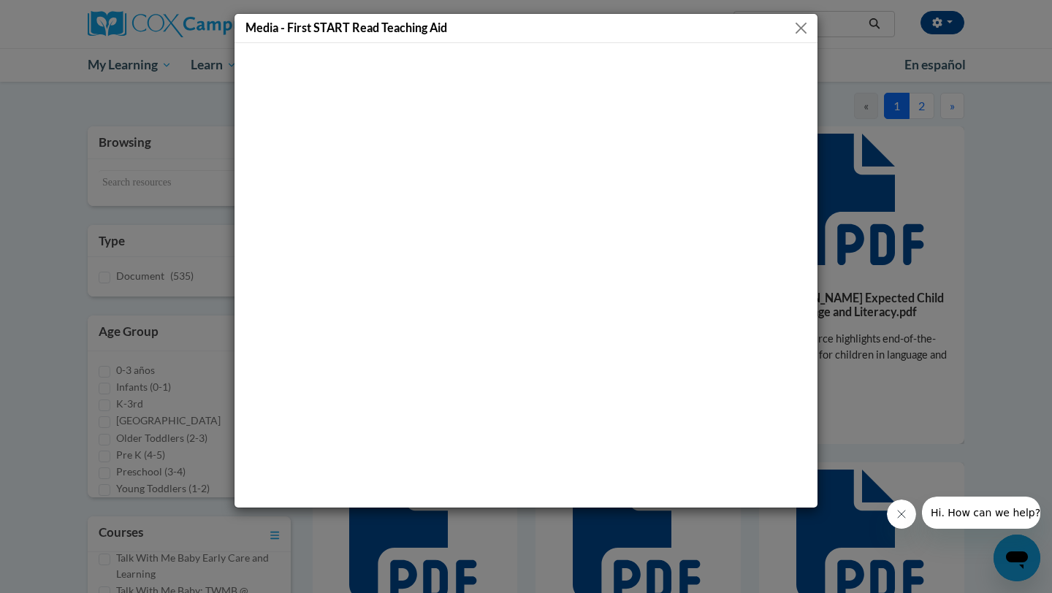
click at [884, 275] on div "Media - First START Read Teaching Aid" at bounding box center [526, 296] width 1052 height 593
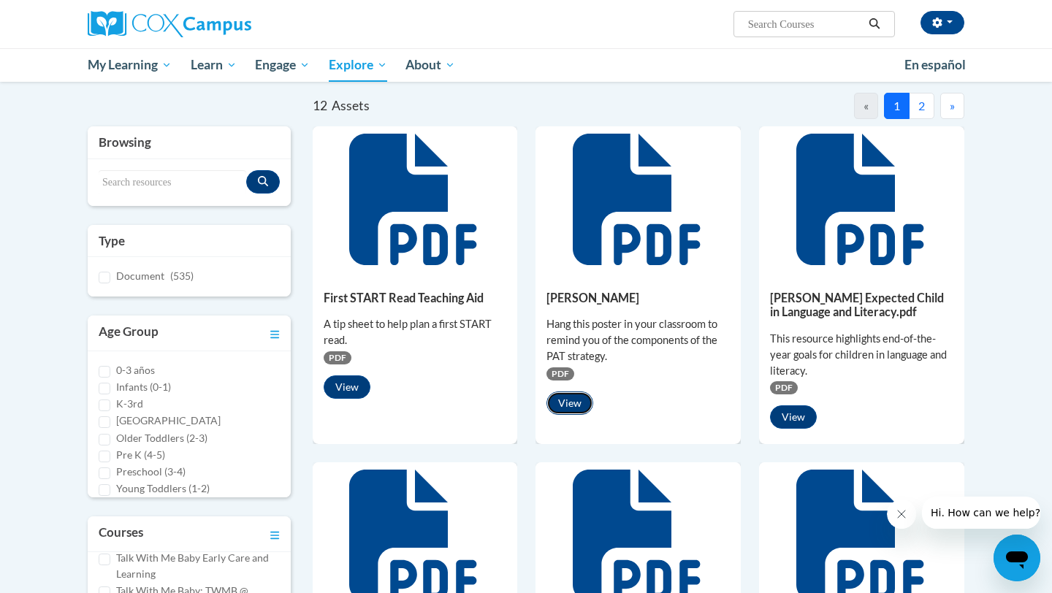
click at [573, 405] on button "View" at bounding box center [569, 402] width 47 height 23
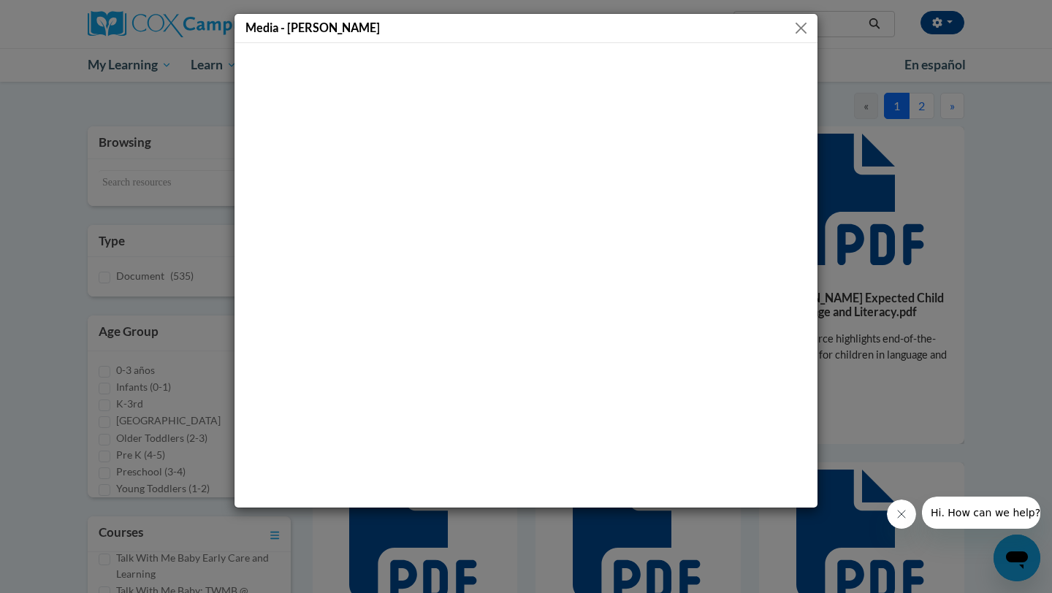
click at [868, 243] on div "Media - PAT Poster" at bounding box center [526, 296] width 1052 height 593
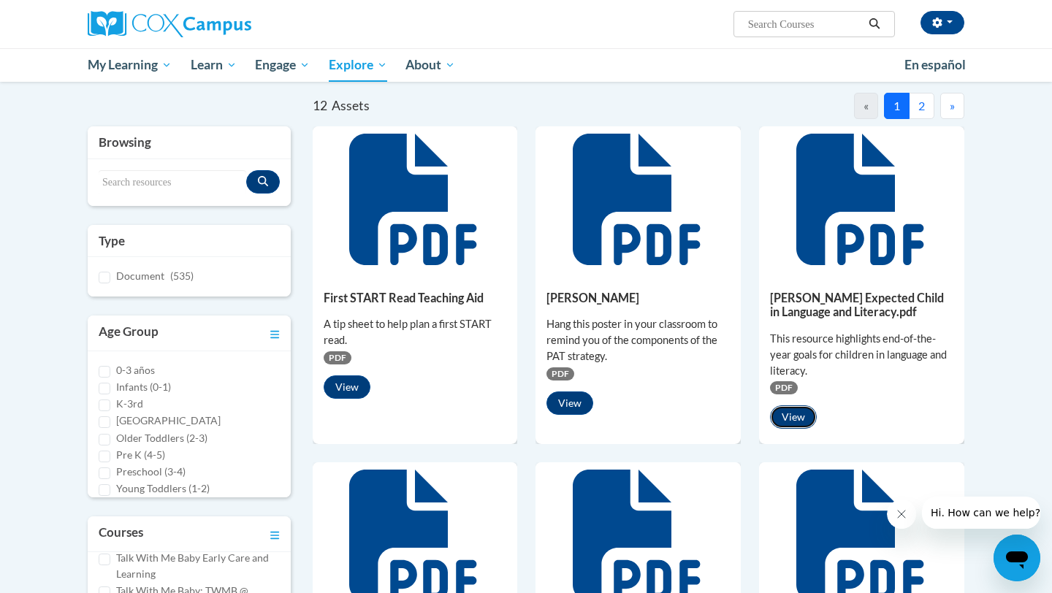
click at [787, 410] on button "View" at bounding box center [793, 416] width 47 height 23
